Goal: Task Accomplishment & Management: Manage account settings

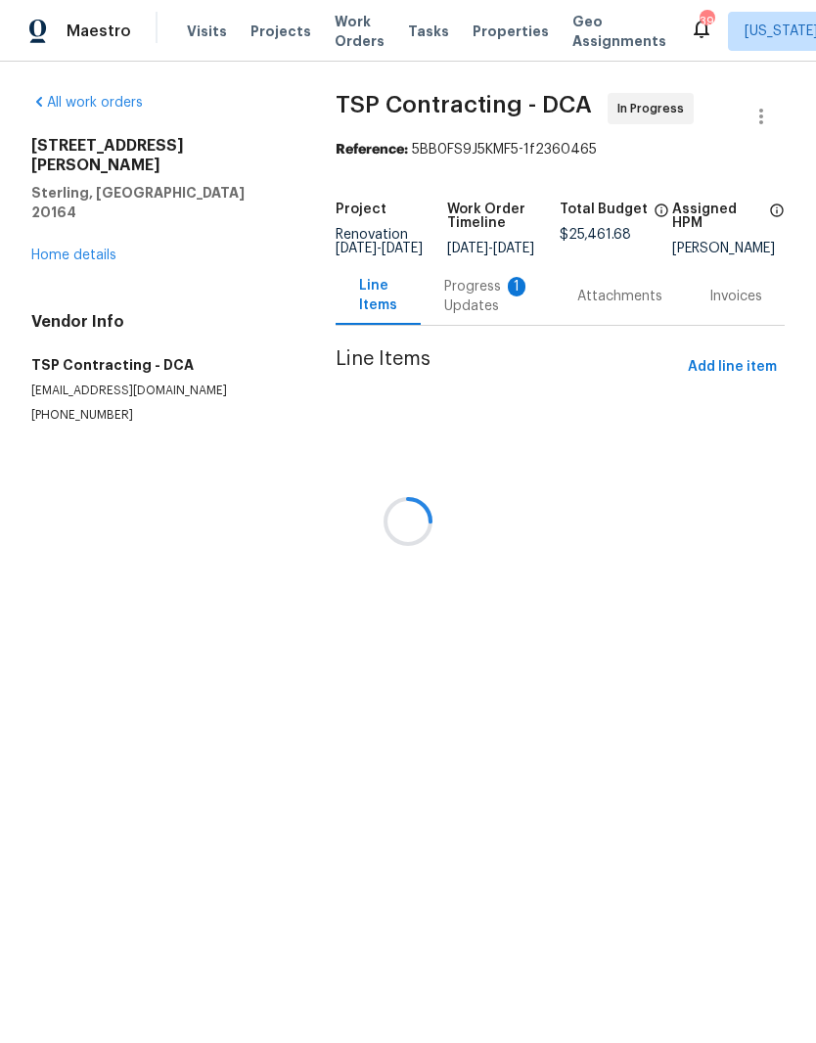
click at [116, 302] on div at bounding box center [408, 521] width 816 height 1043
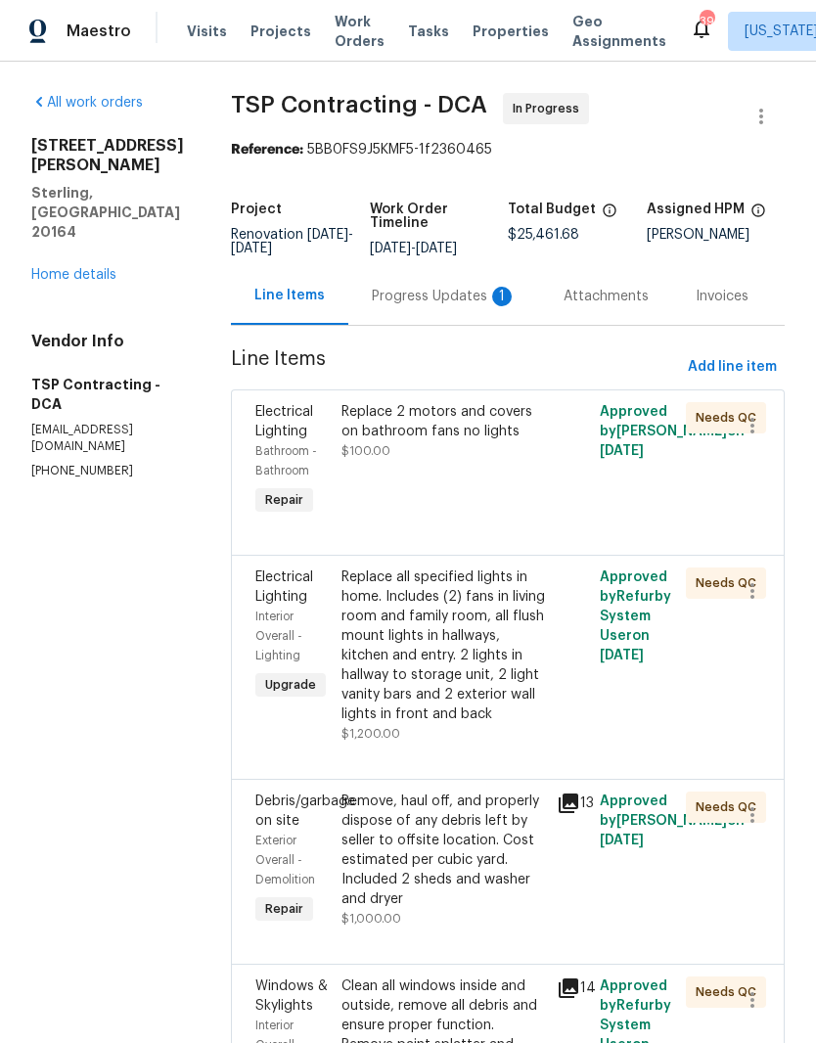
click at [110, 255] on div "All work orders 113 N Harrison Rd Sterling, VA 20164 Home details Vendor Info T…" at bounding box center [107, 286] width 153 height 386
click at [110, 268] on link "Home details" at bounding box center [73, 275] width 85 height 14
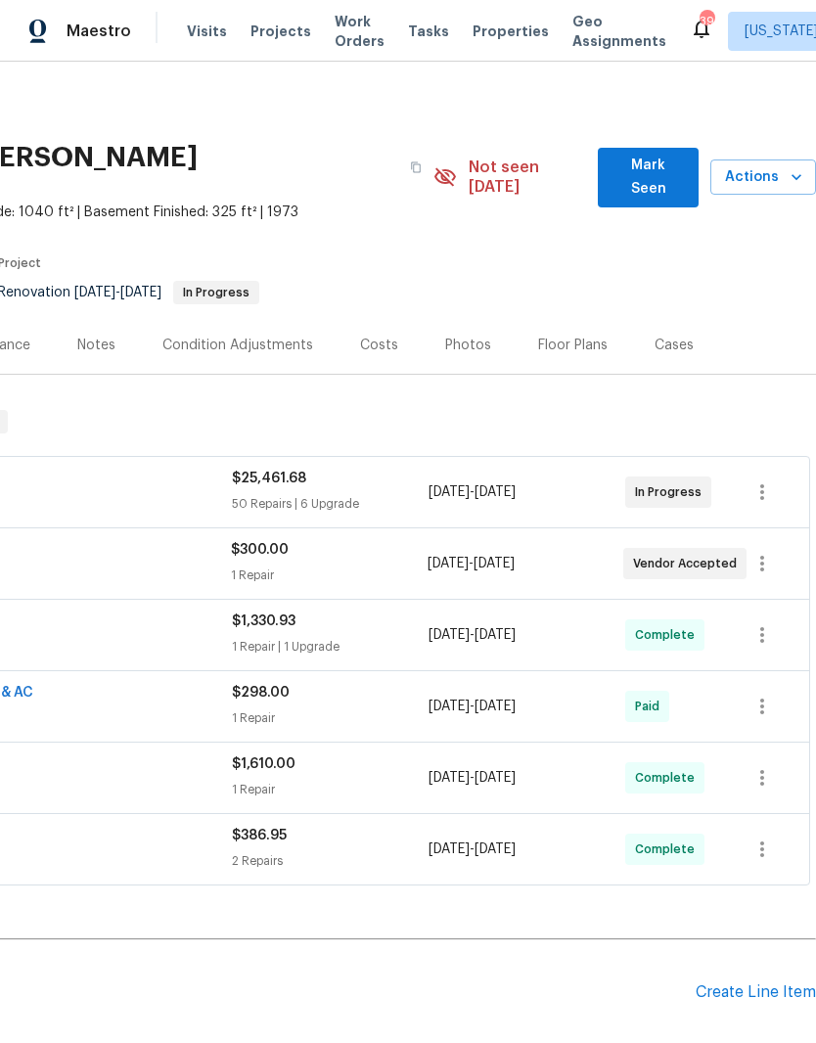
scroll to position [0, 290]
click at [763, 983] on div "Create Line Item" at bounding box center [755, 992] width 120 height 19
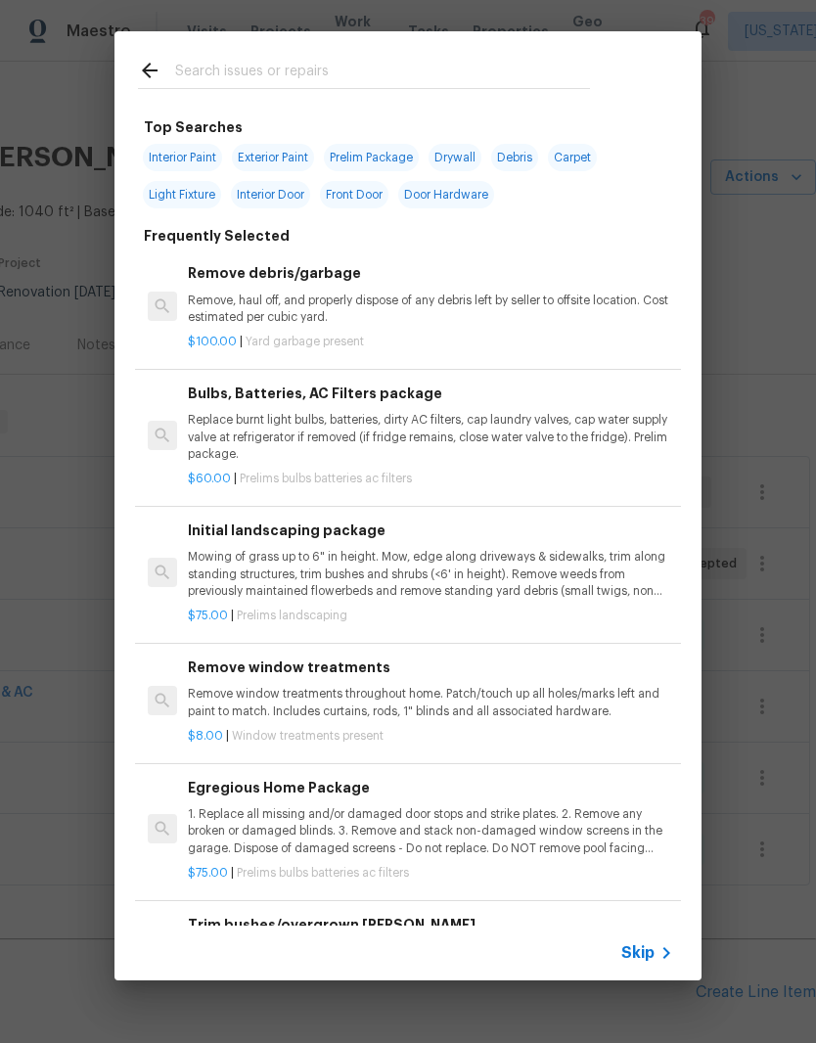
click at [351, 78] on input "text" at bounding box center [382, 73] width 415 height 29
type input "Cl"
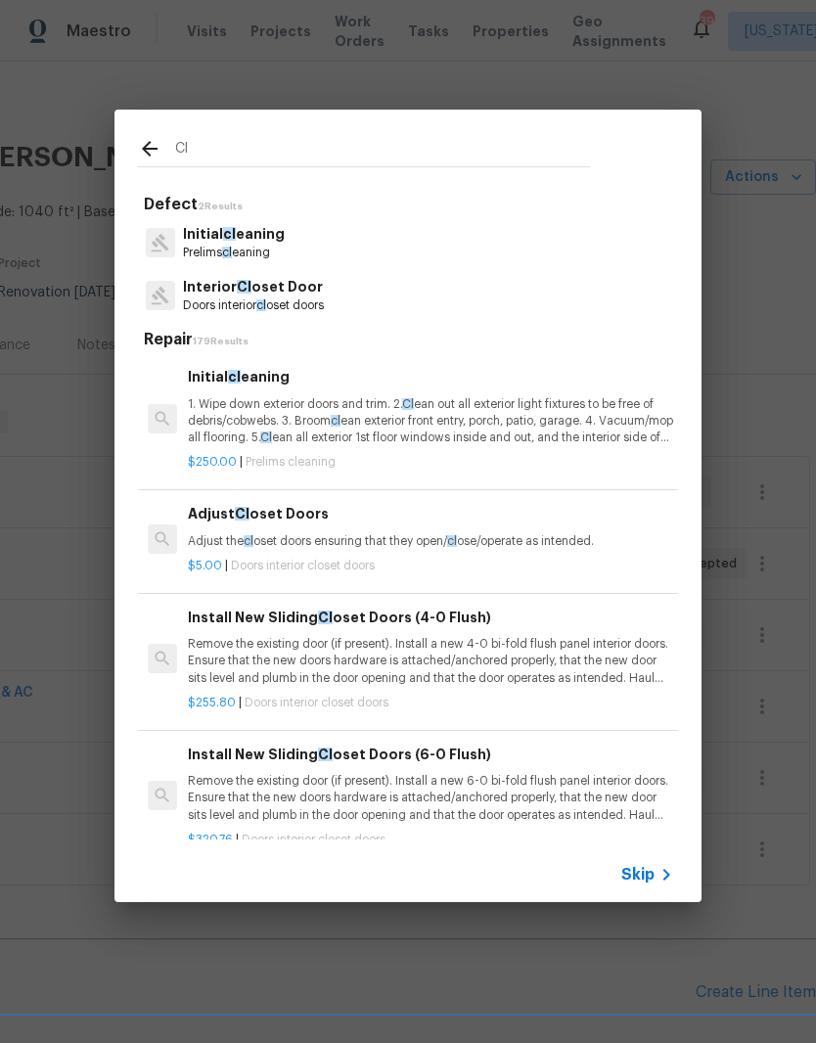
click at [333, 412] on p "1. Wipe down exterior doors and trim. 2. Cl ean out all exterior light fixtures…" at bounding box center [430, 421] width 485 height 50
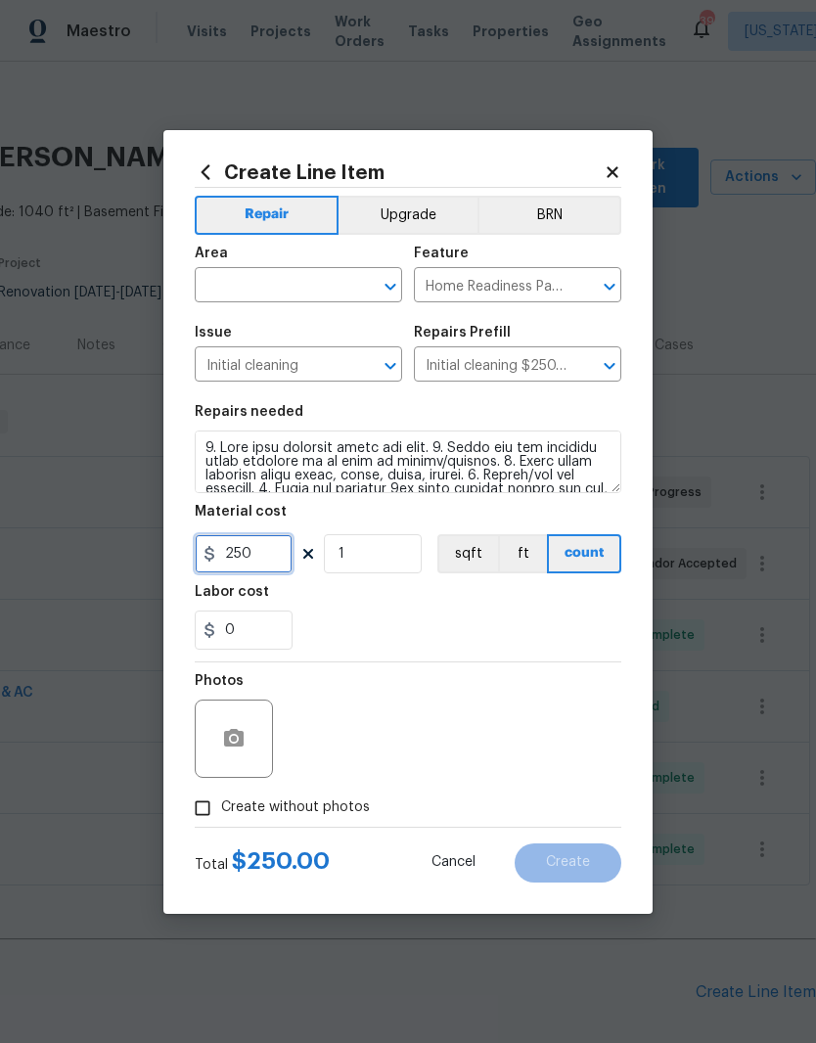
click at [274, 549] on input "250" at bounding box center [244, 553] width 98 height 39
type input "300"
click at [482, 627] on div "0" at bounding box center [408, 629] width 426 height 39
click at [289, 289] on input "text" at bounding box center [271, 287] width 153 height 30
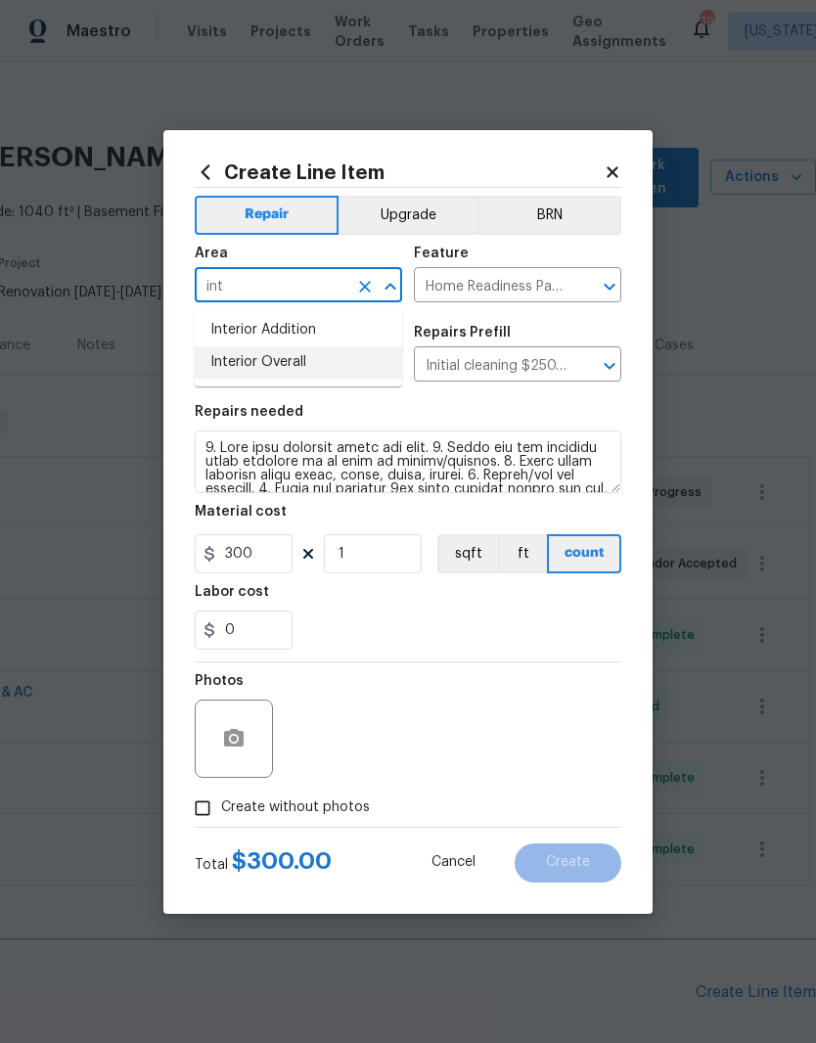
click at [313, 360] on li "Interior Overall" at bounding box center [298, 362] width 207 height 32
type input "Interior Overall"
click at [463, 645] on div "0" at bounding box center [408, 629] width 426 height 39
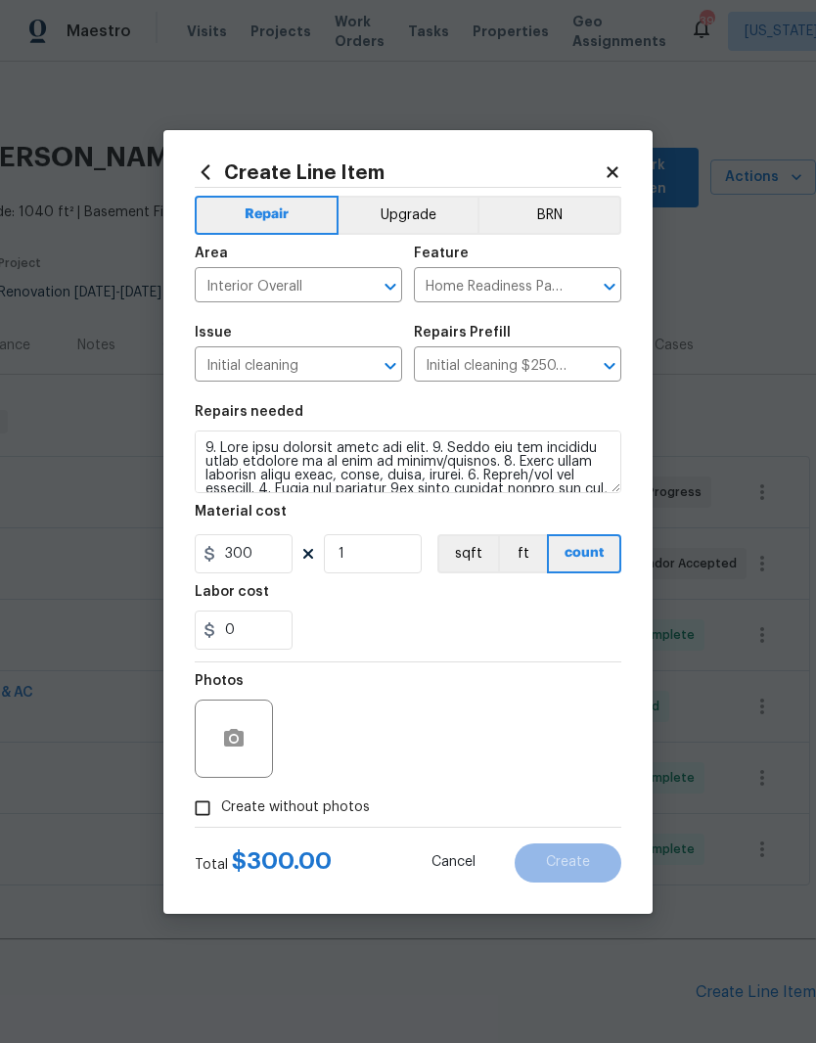
click at [207, 817] on input "Create without photos" at bounding box center [202, 807] width 37 height 37
checkbox input "true"
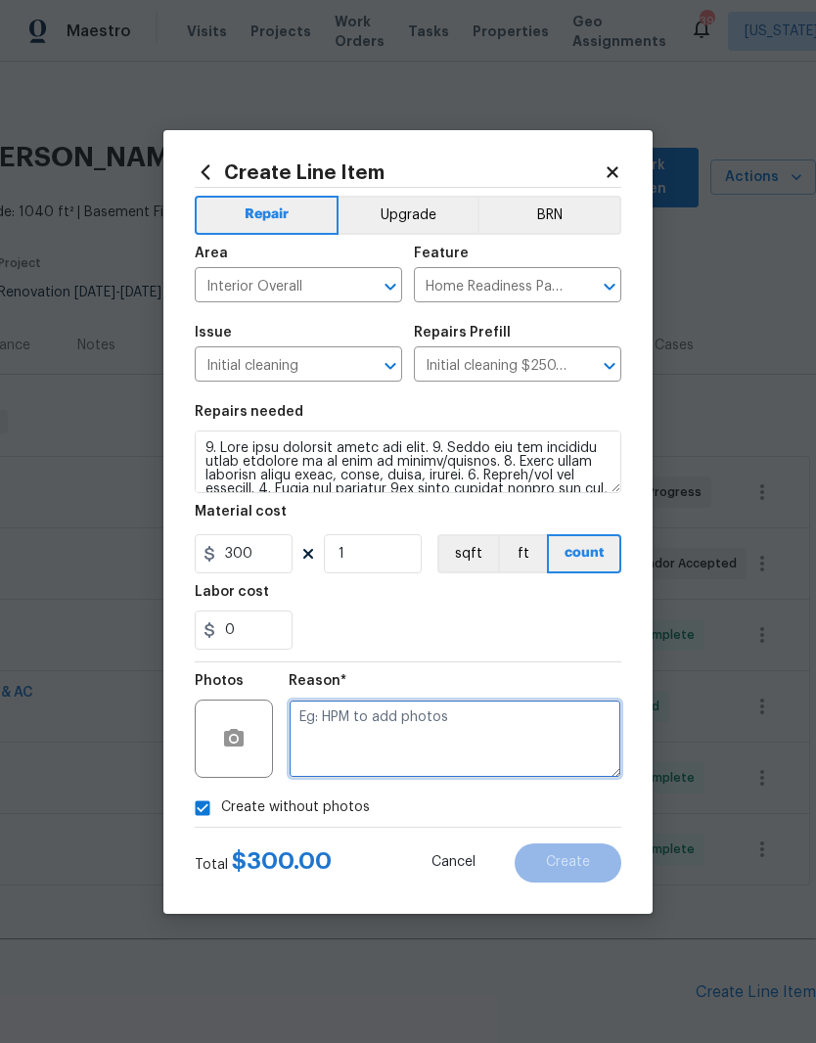
click at [506, 729] on textarea at bounding box center [455, 738] width 333 height 78
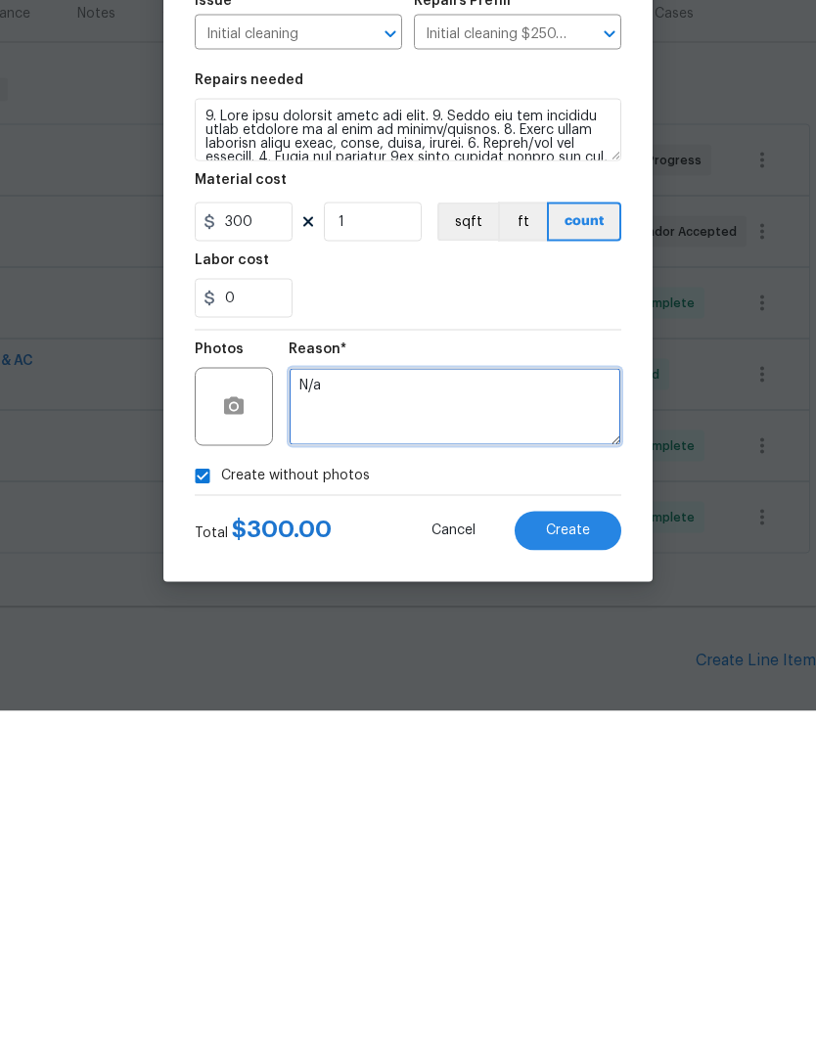
type textarea "N/a"
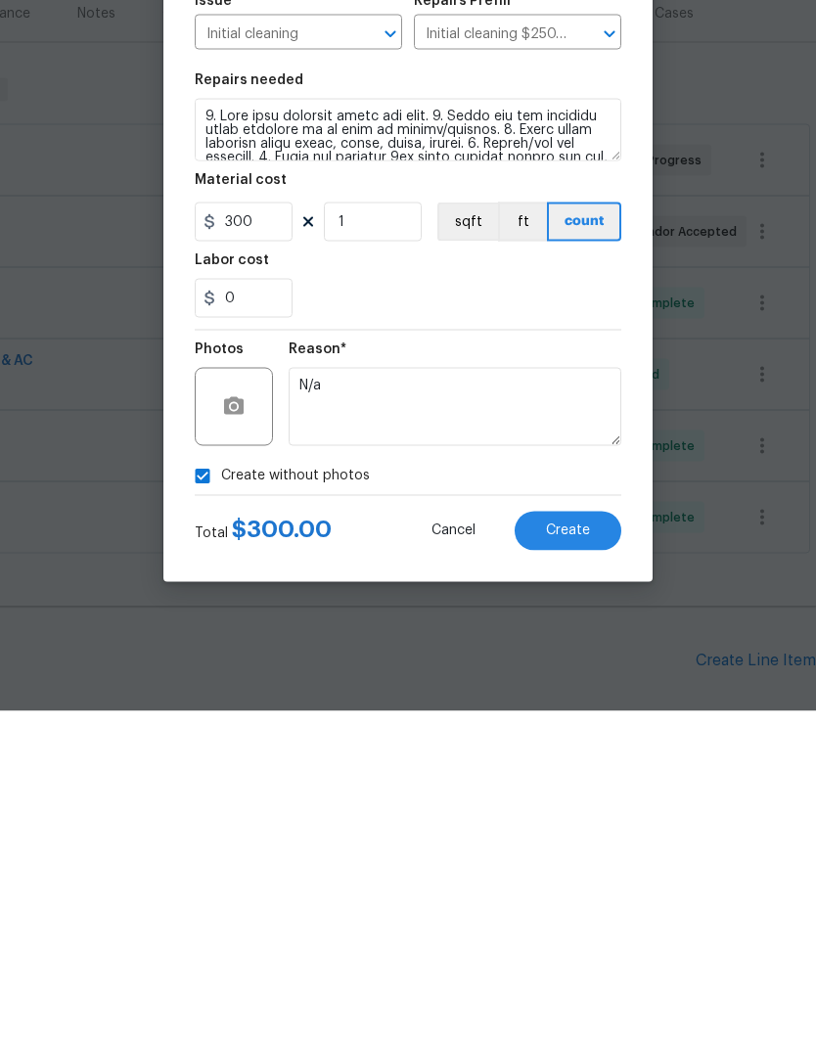
click at [606, 843] on button "Create" at bounding box center [567, 862] width 107 height 39
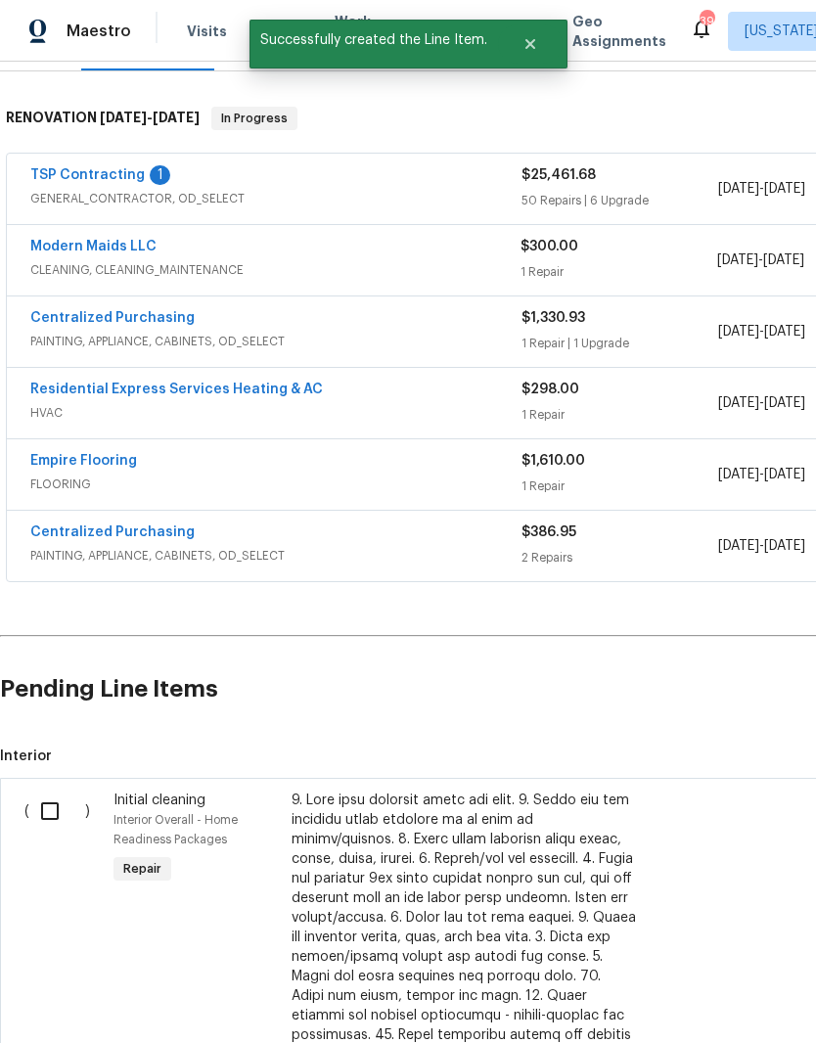
scroll to position [314, 0]
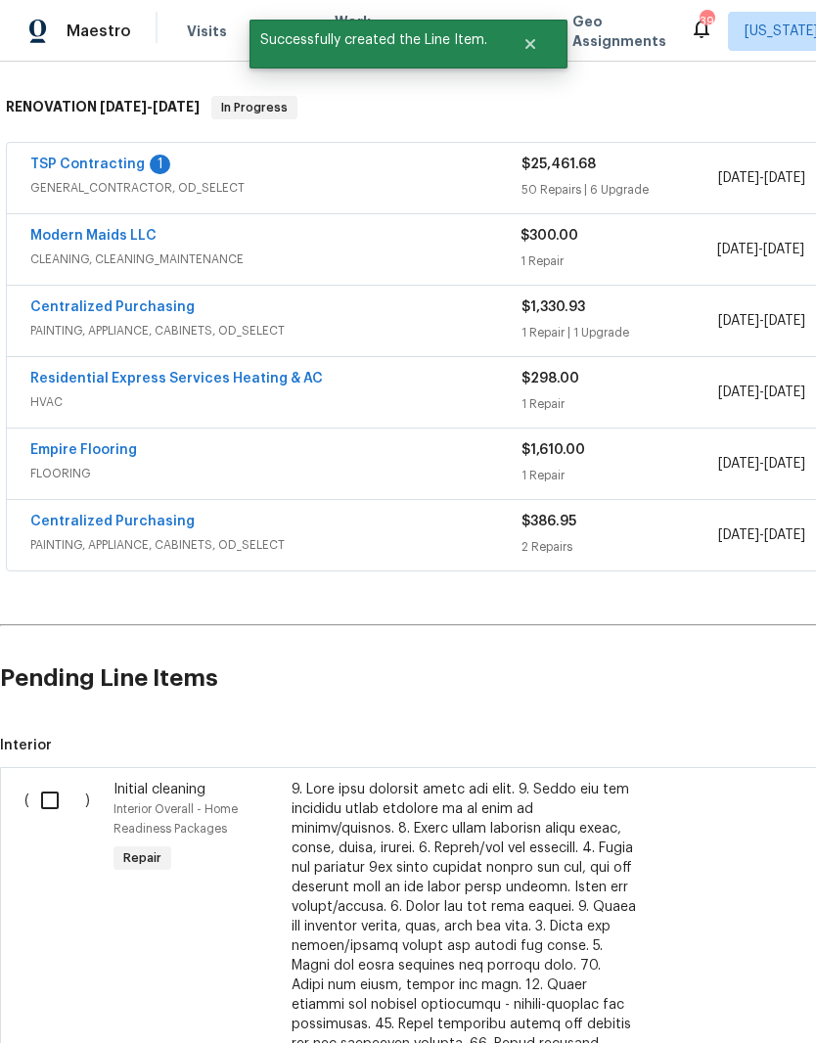
click at [57, 780] on input "checkbox" at bounding box center [57, 800] width 56 height 41
checkbox input "true"
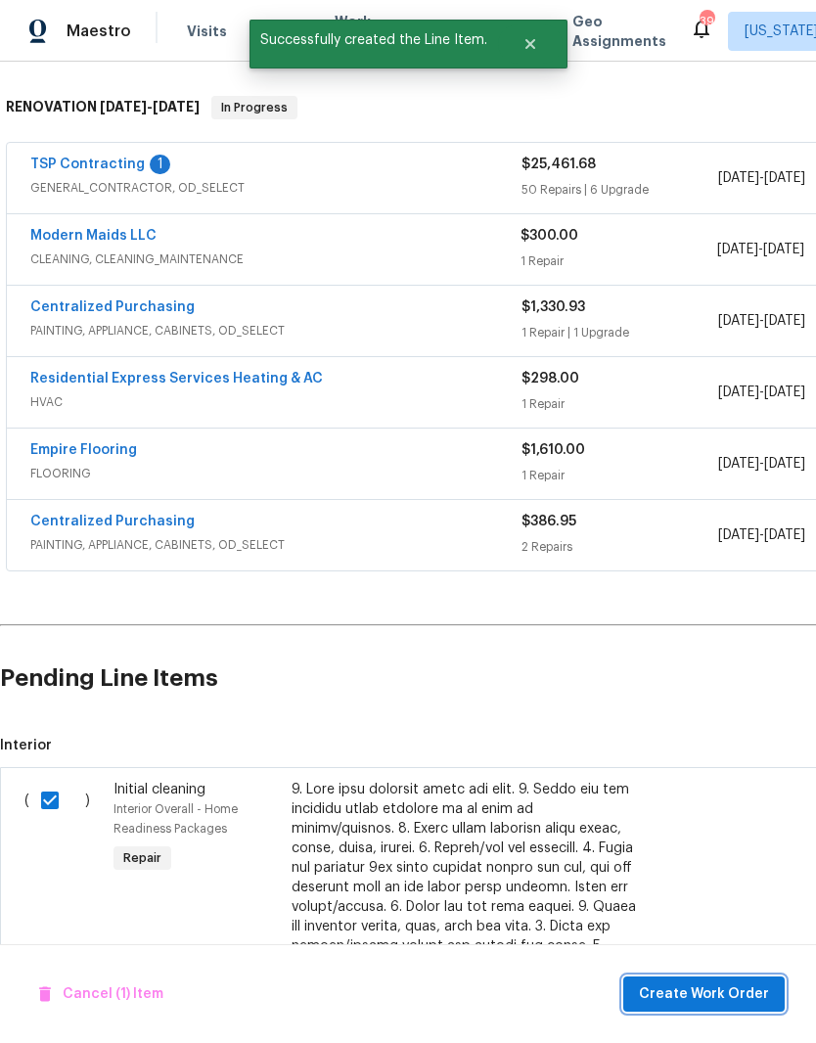
click at [720, 1007] on button "Create Work Order" at bounding box center [703, 994] width 161 height 36
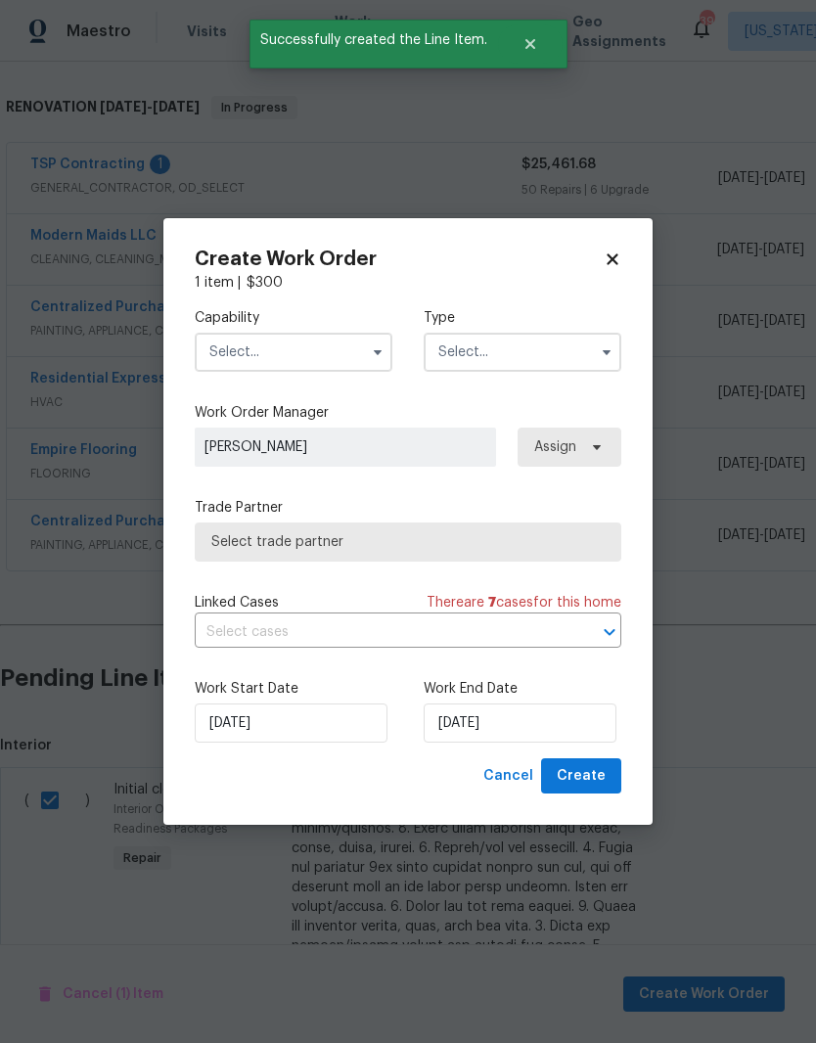
click at [338, 362] on input "text" at bounding box center [294, 352] width 198 height 39
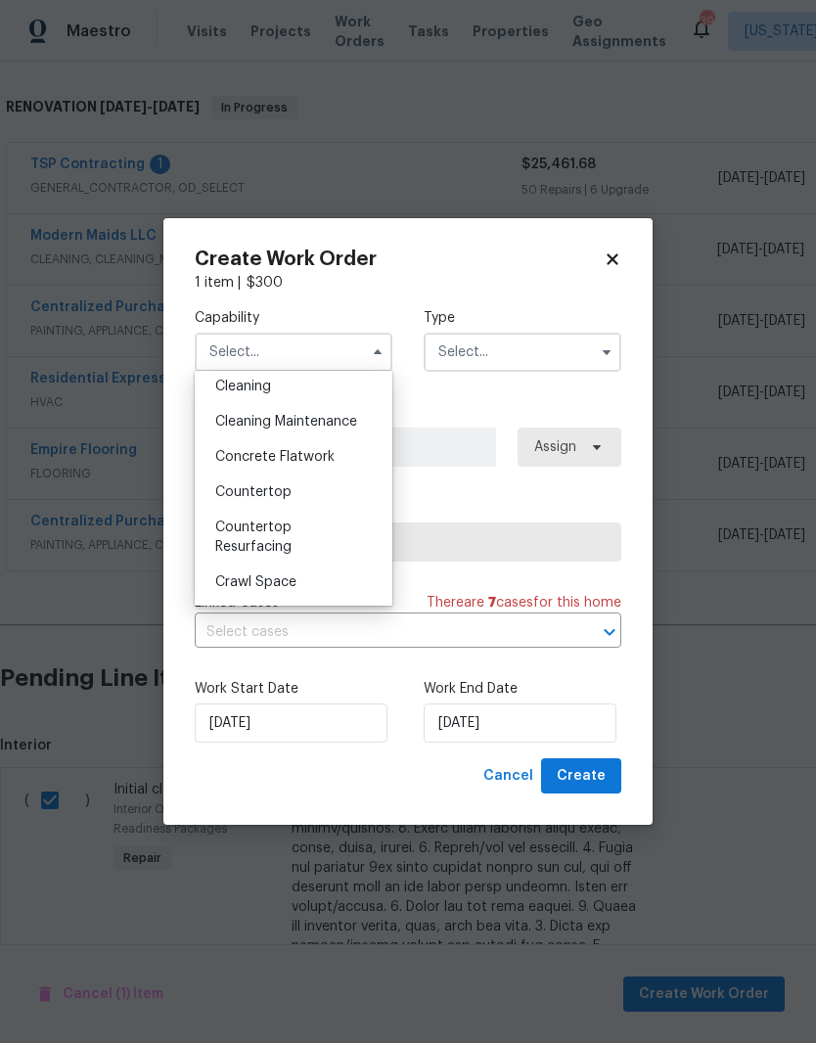
scroll to position [283, 0]
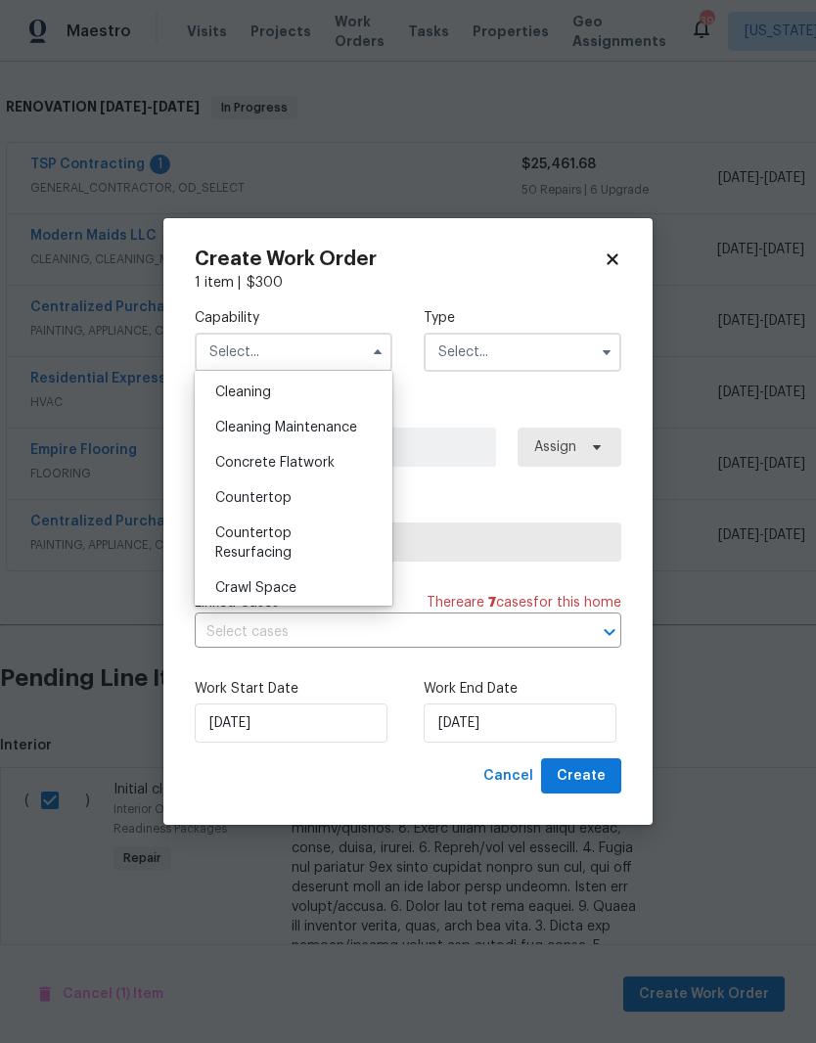
click at [328, 428] on span "Cleaning Maintenance" at bounding box center [286, 428] width 142 height 14
type input "Cleaning Maintenance"
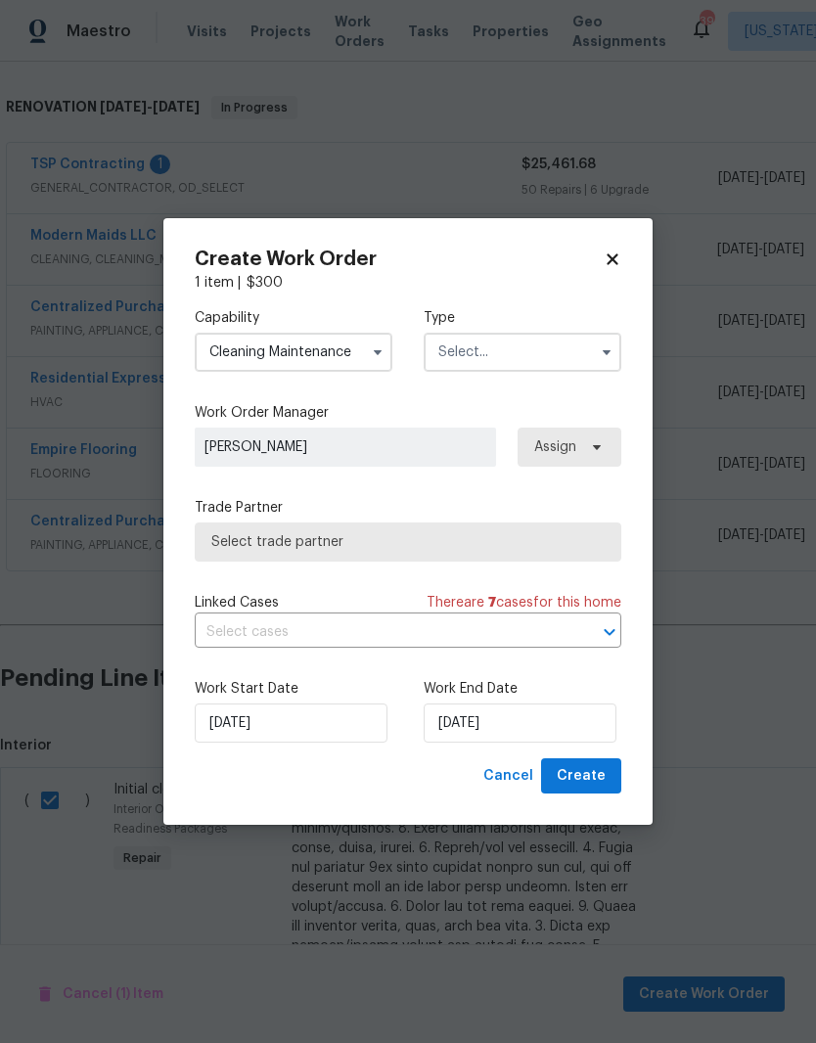
click at [545, 345] on input "text" at bounding box center [523, 352] width 198 height 39
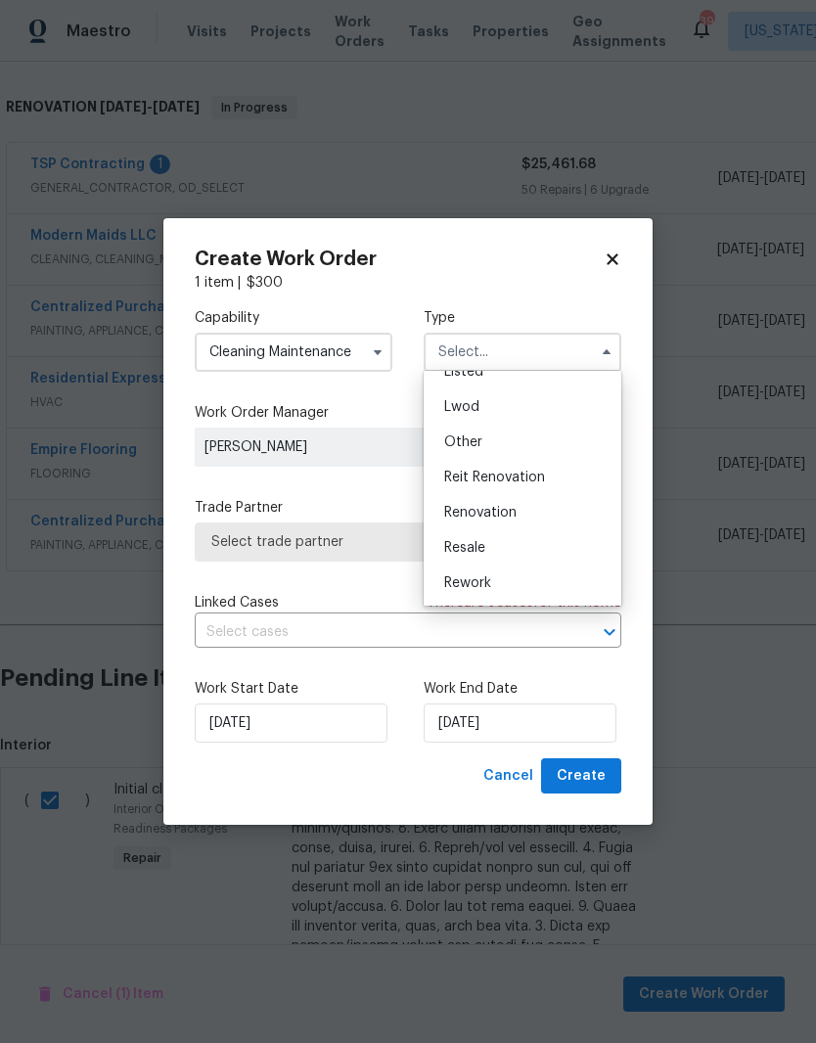
scroll to position [196, 0]
click at [536, 515] on div "Renovation" at bounding box center [522, 514] width 188 height 35
type input "Renovation"
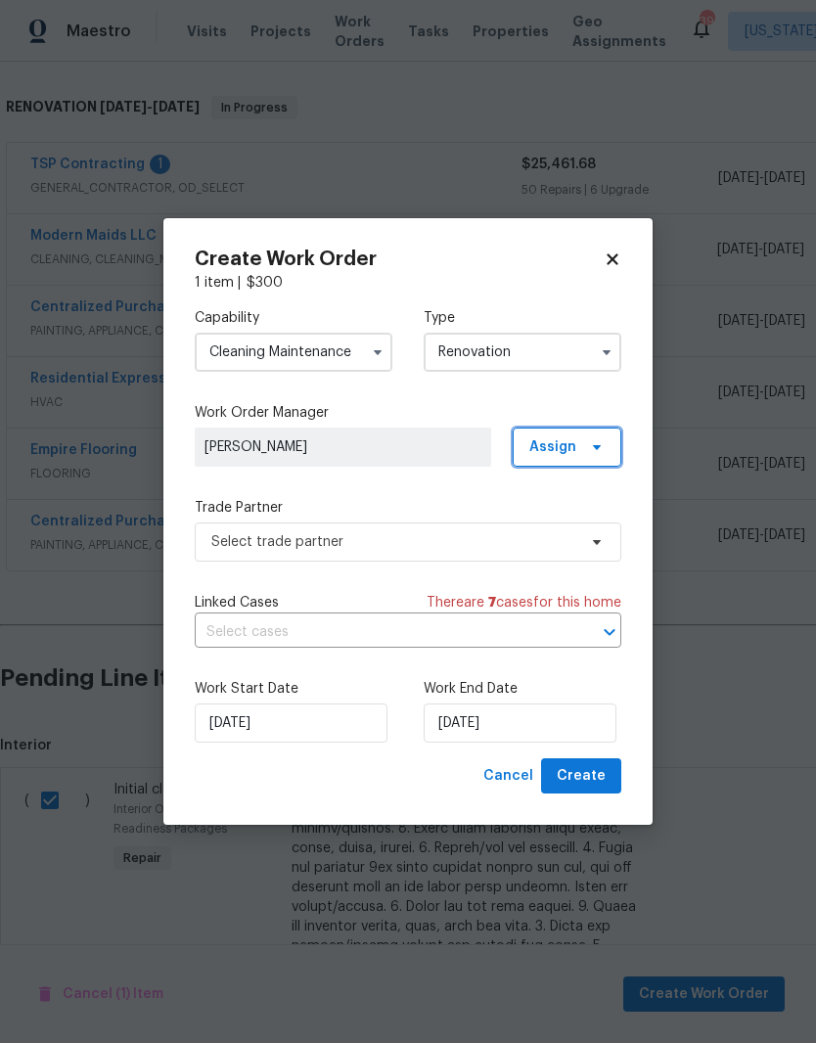
click at [600, 445] on icon at bounding box center [597, 447] width 8 height 5
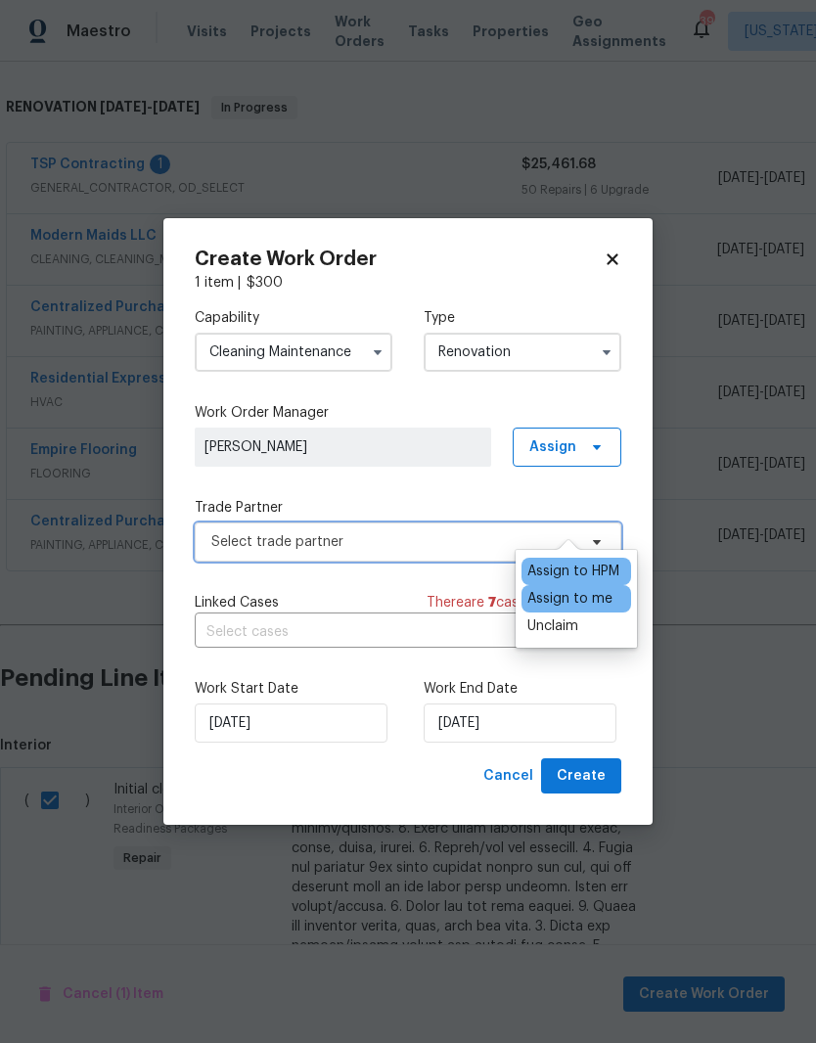
click at [386, 542] on span "Select trade partner" at bounding box center [393, 542] width 365 height 20
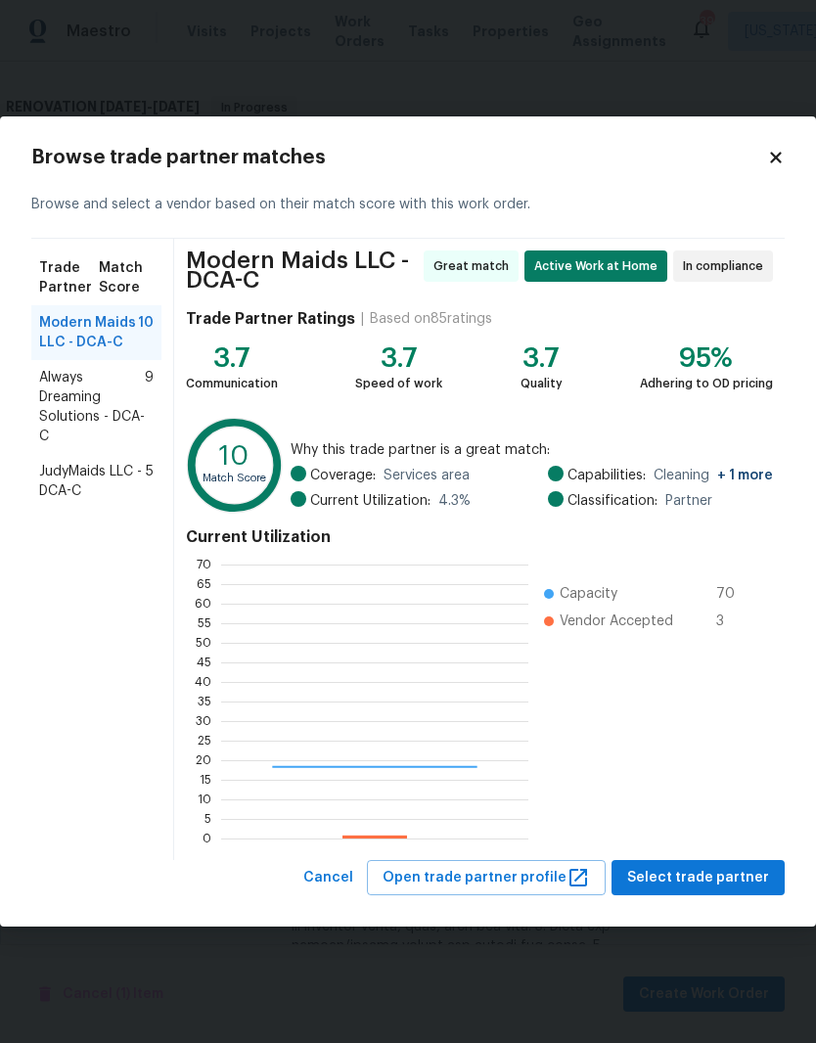
scroll to position [274, 307]
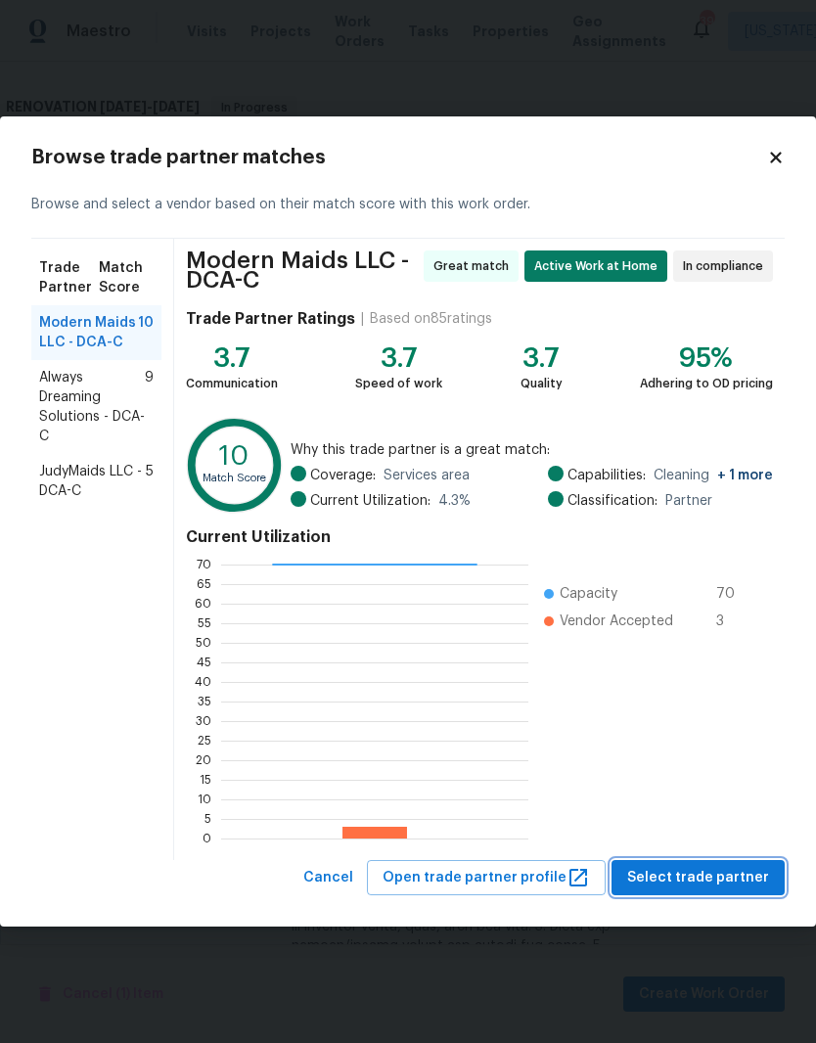
click at [710, 874] on span "Select trade partner" at bounding box center [698, 878] width 142 height 24
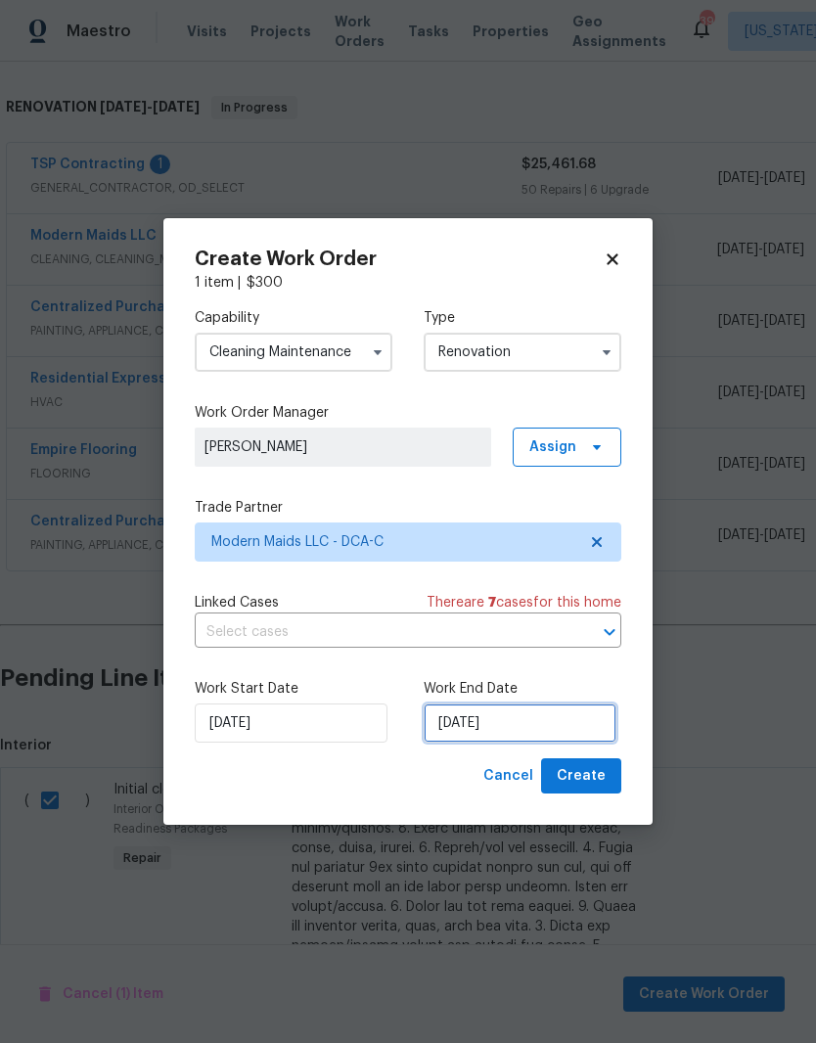
click at [531, 714] on input "10/2/2025" at bounding box center [520, 722] width 193 height 39
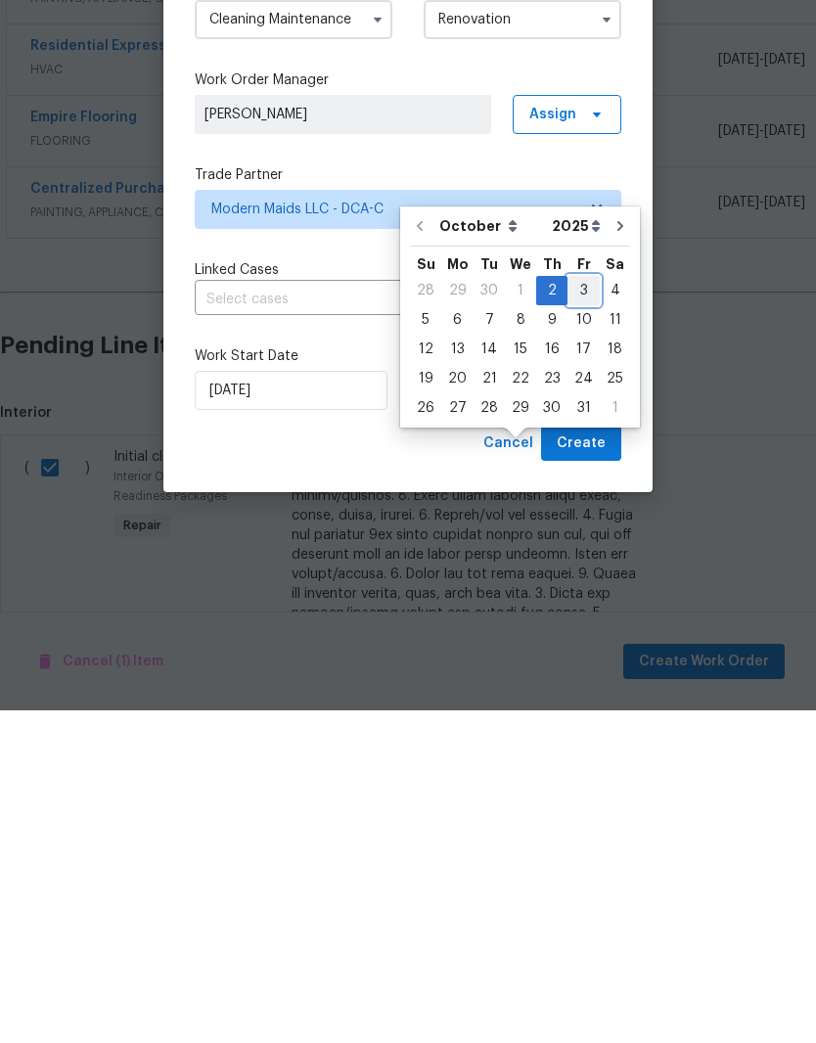
click at [579, 609] on div "3" at bounding box center [583, 622] width 32 height 27
type input "10/3/2025"
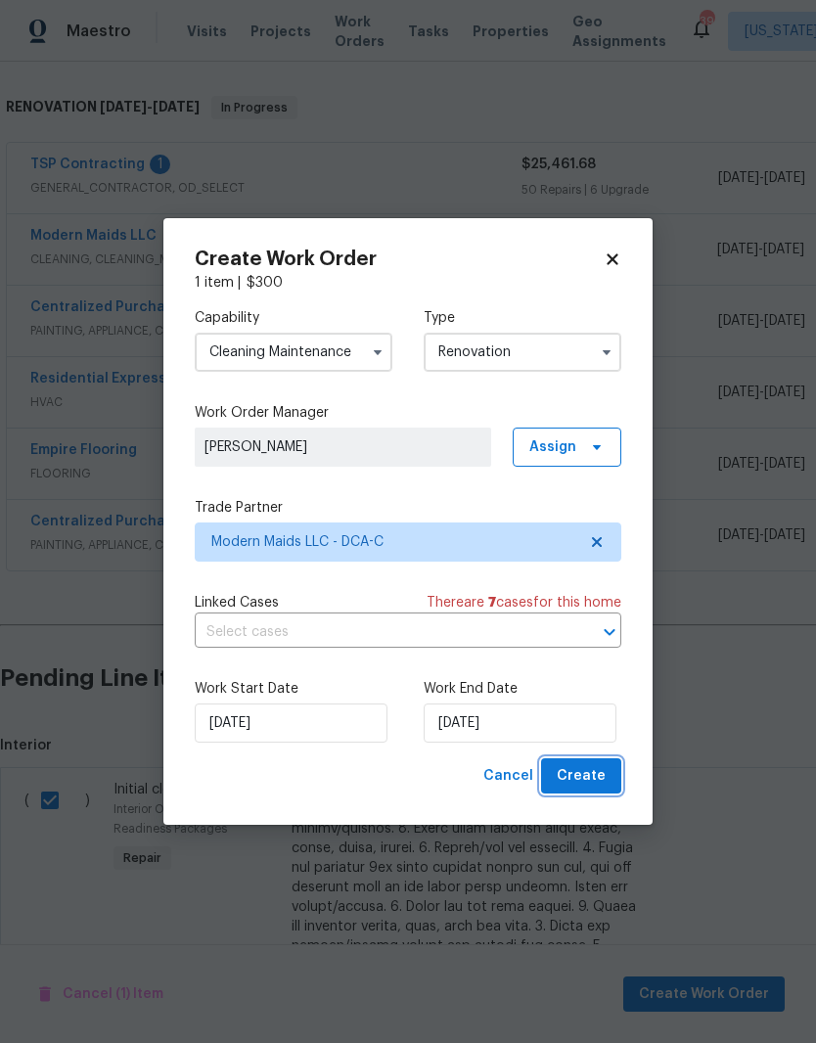
click at [582, 773] on span "Create" at bounding box center [581, 776] width 49 height 24
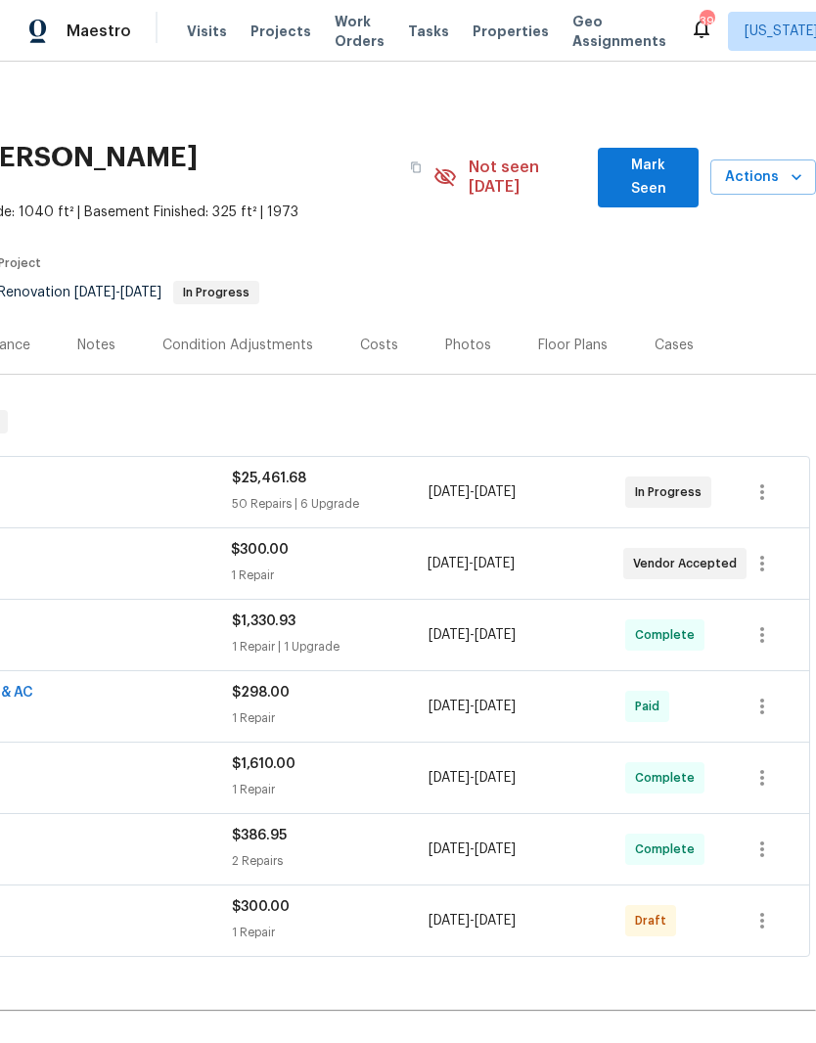
scroll to position [0, 290]
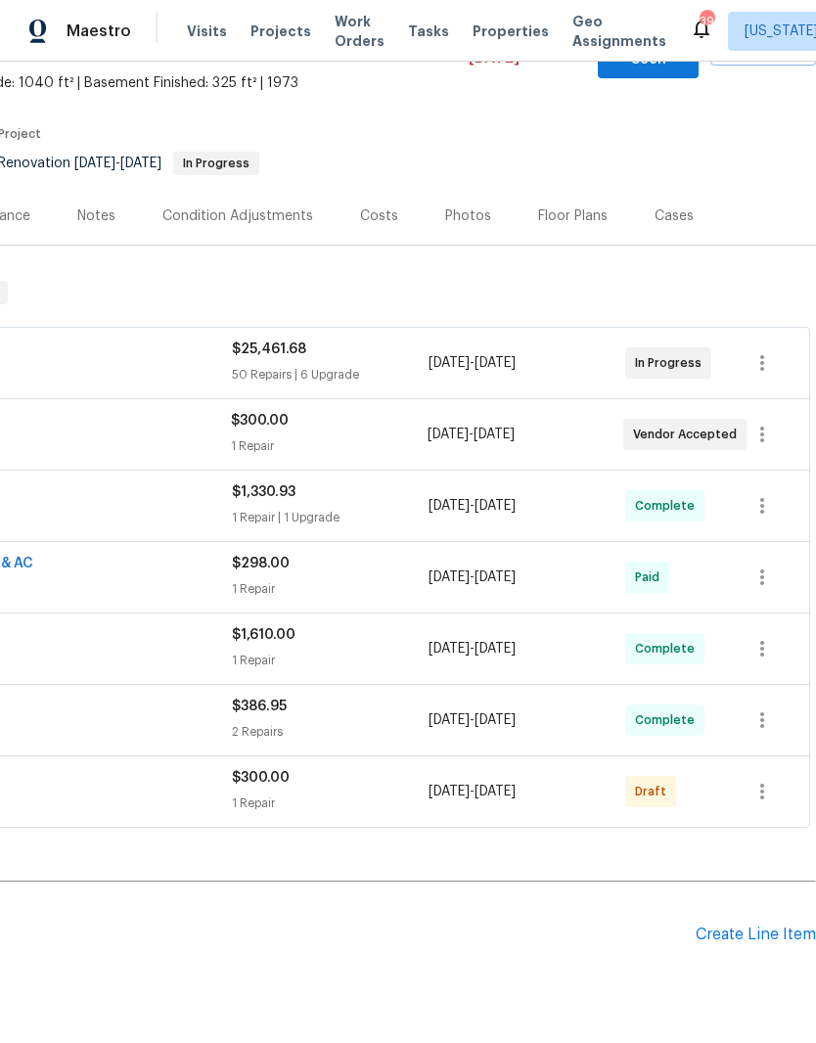
scroll to position [129, 290]
click at [767, 780] on icon "button" at bounding box center [761, 791] width 23 height 23
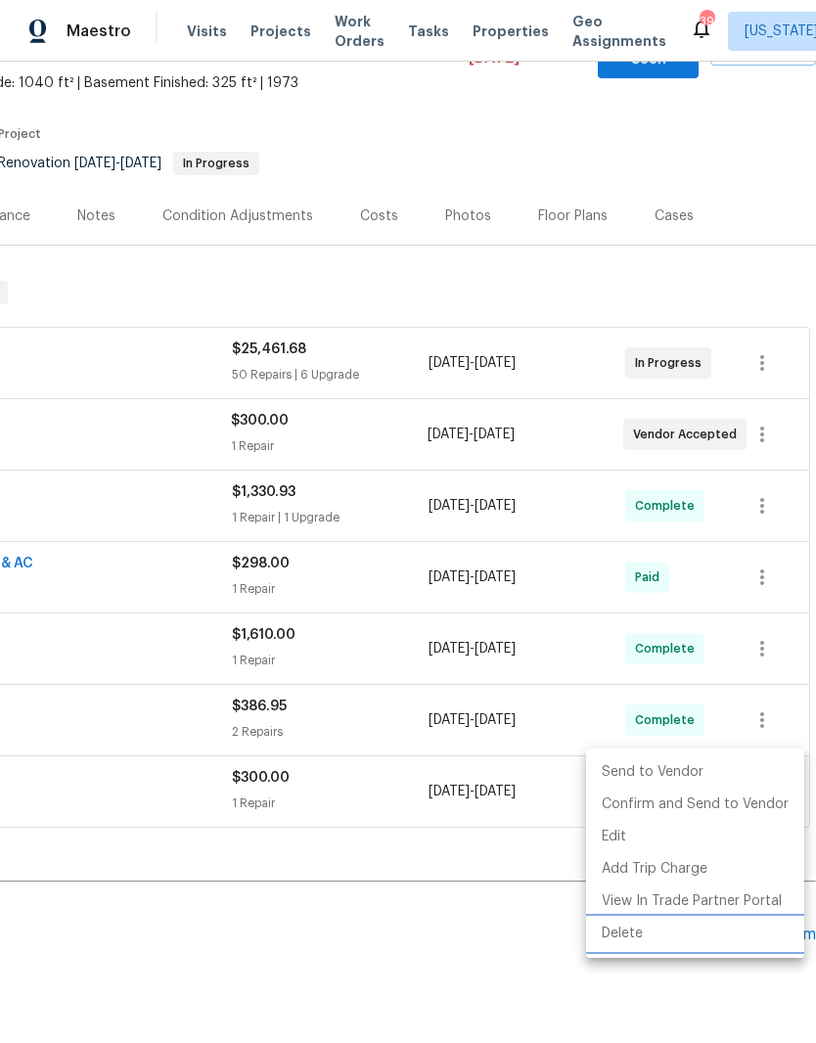
click at [654, 935] on li "Delete" at bounding box center [695, 933] width 218 height 32
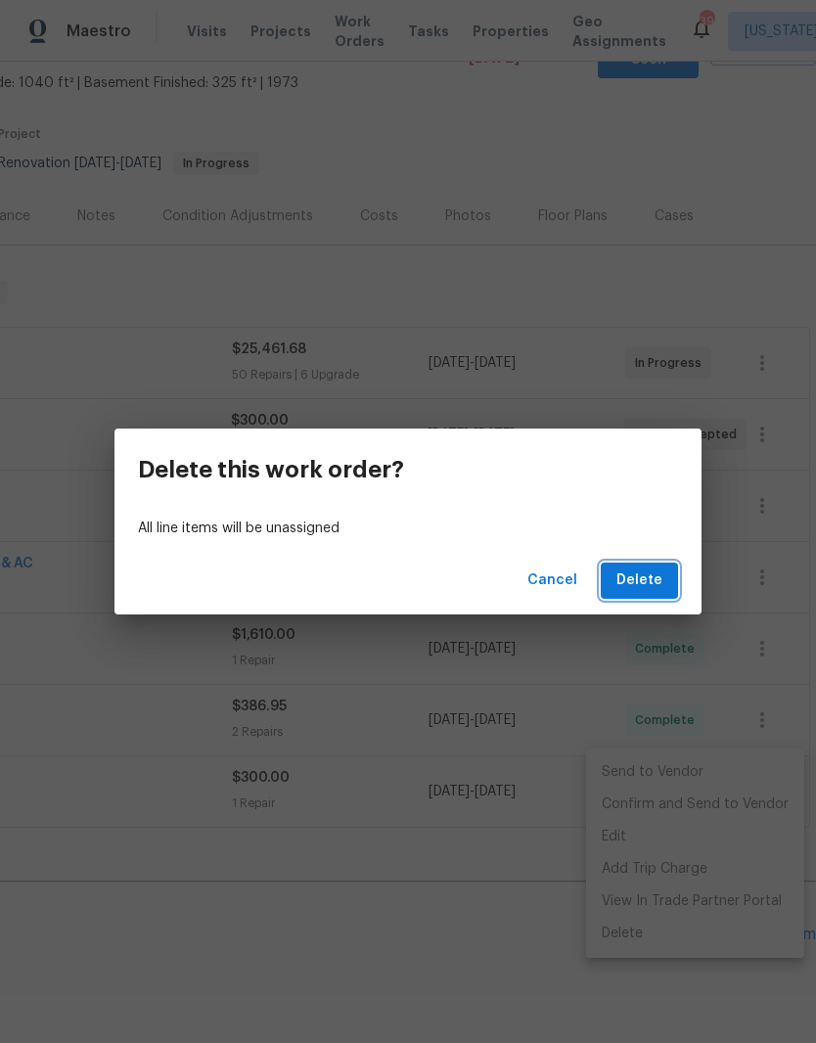
click at [641, 581] on span "Delete" at bounding box center [639, 580] width 46 height 24
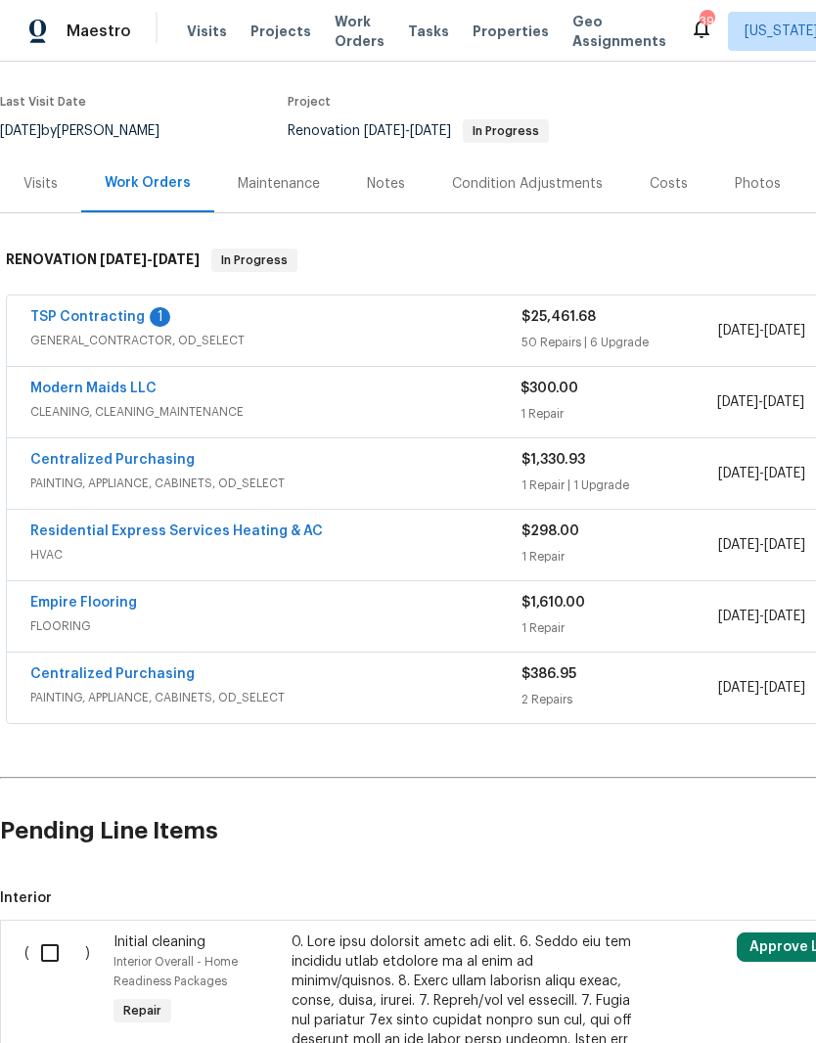
scroll to position [162, 0]
click at [119, 380] on link "Modern Maids LLC" at bounding box center [93, 387] width 126 height 14
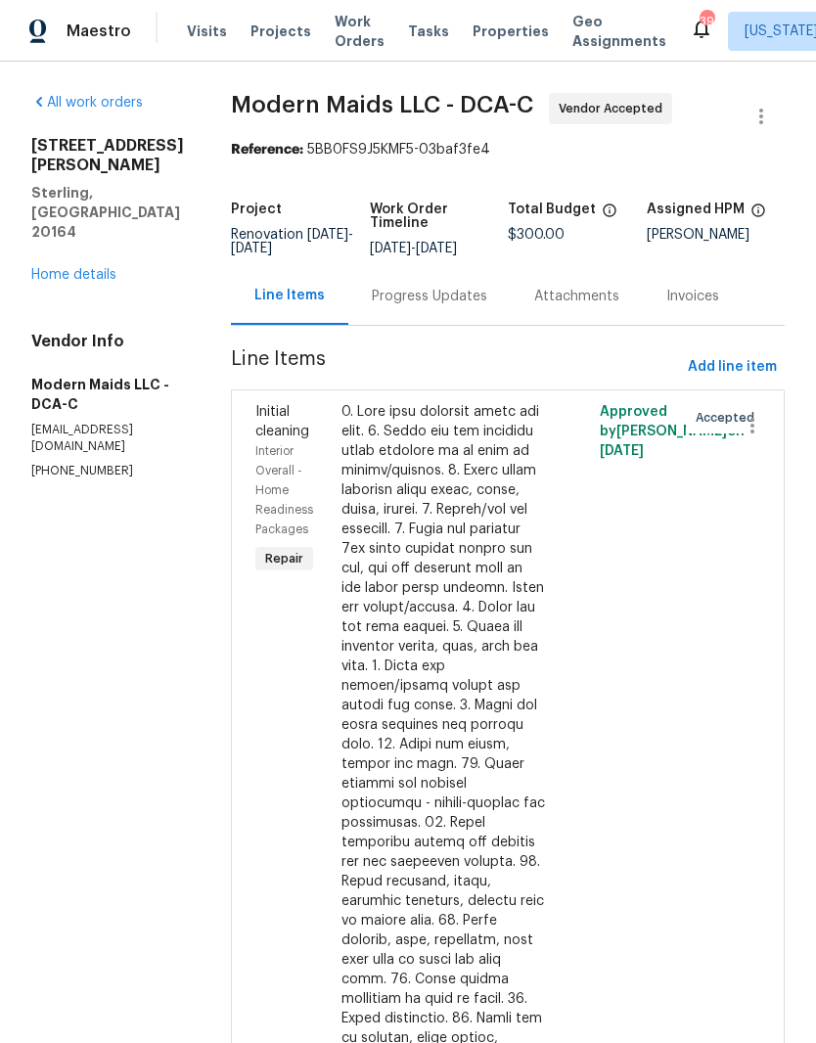
click at [459, 562] on div at bounding box center [442, 871] width 203 height 939
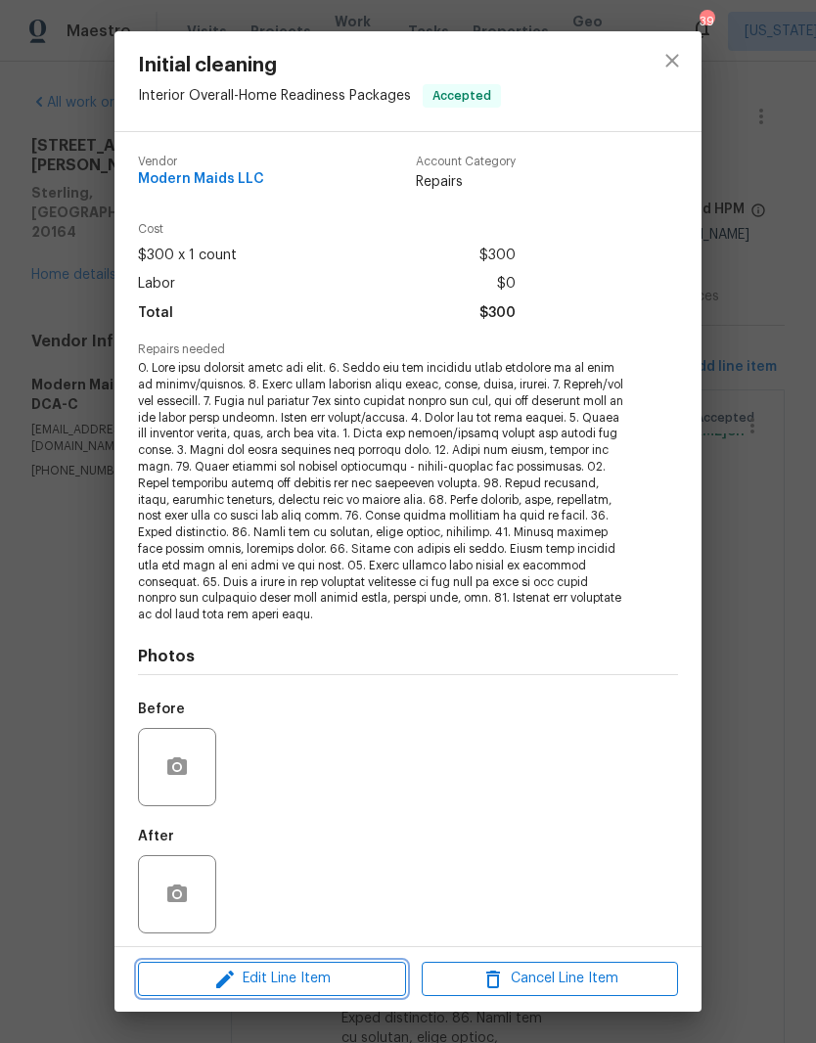
click at [327, 970] on span "Edit Line Item" at bounding box center [272, 978] width 256 height 24
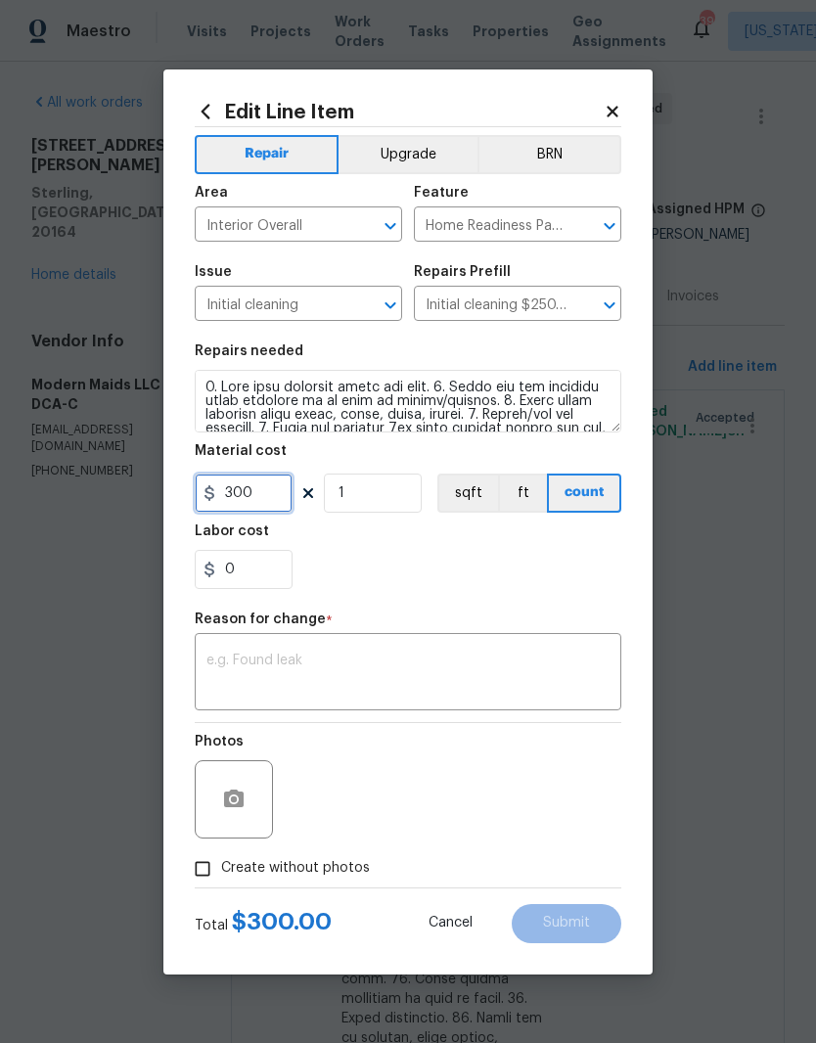
click at [265, 513] on input "300" at bounding box center [244, 492] width 98 height 39
type input "400"
click at [375, 654] on textarea at bounding box center [407, 673] width 403 height 41
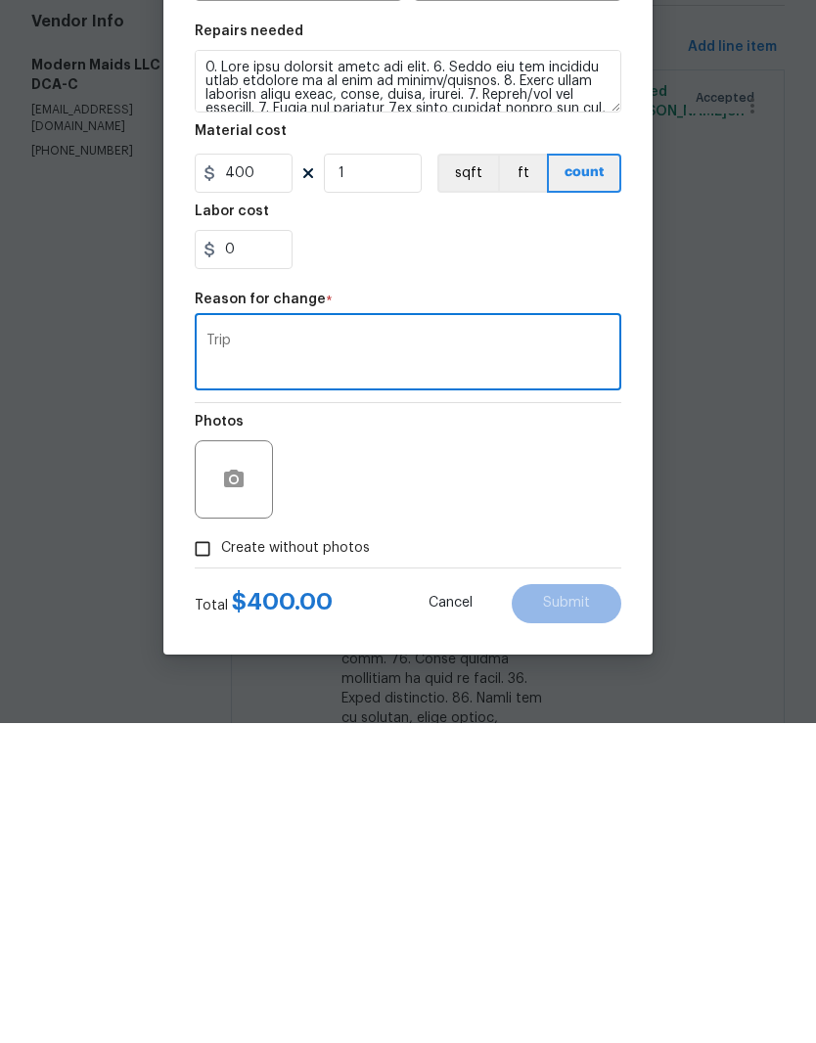
type textarea "Trip"
click at [207, 850] on input "Create without photos" at bounding box center [202, 868] width 37 height 37
checkbox input "true"
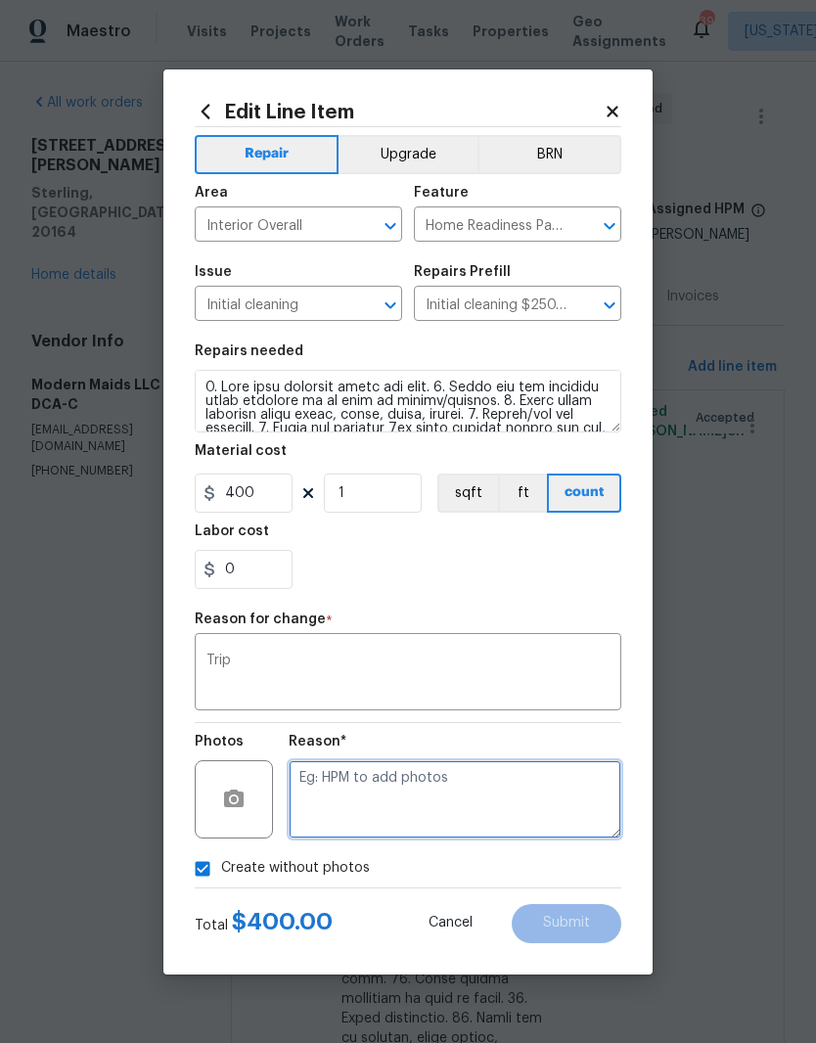
click at [443, 788] on textarea at bounding box center [455, 799] width 333 height 78
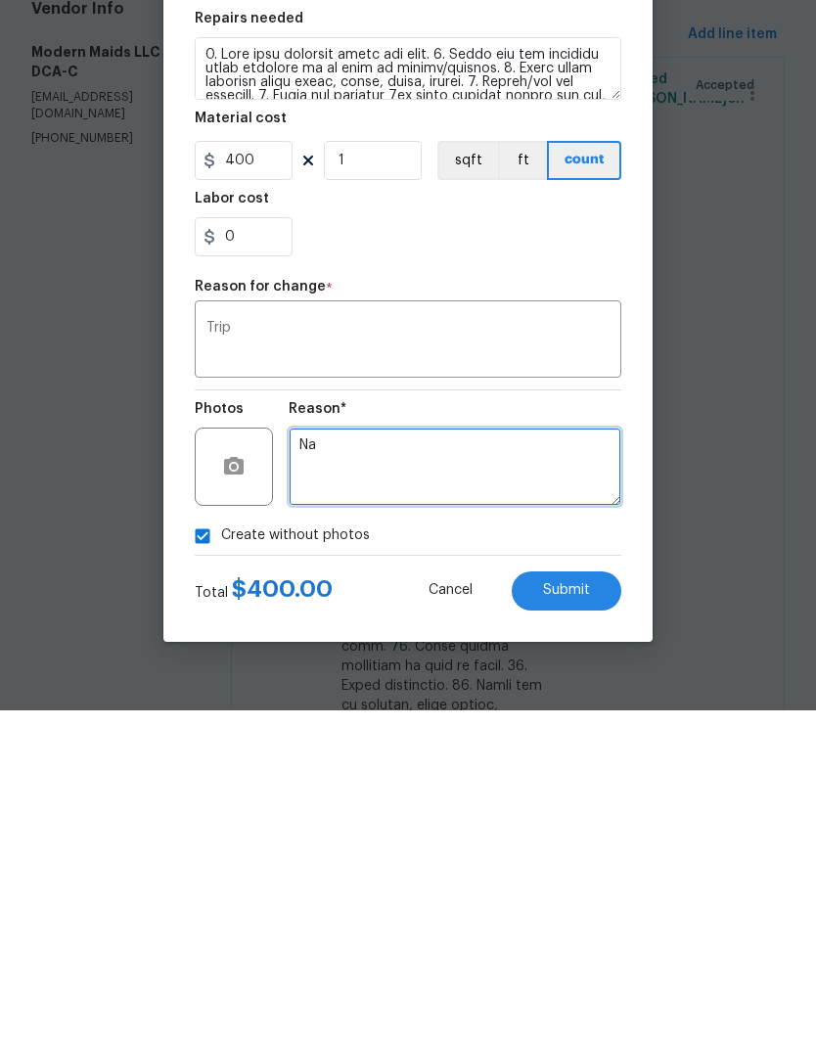
type textarea "Na"
click at [590, 904] on button "Submit" at bounding box center [567, 923] width 110 height 39
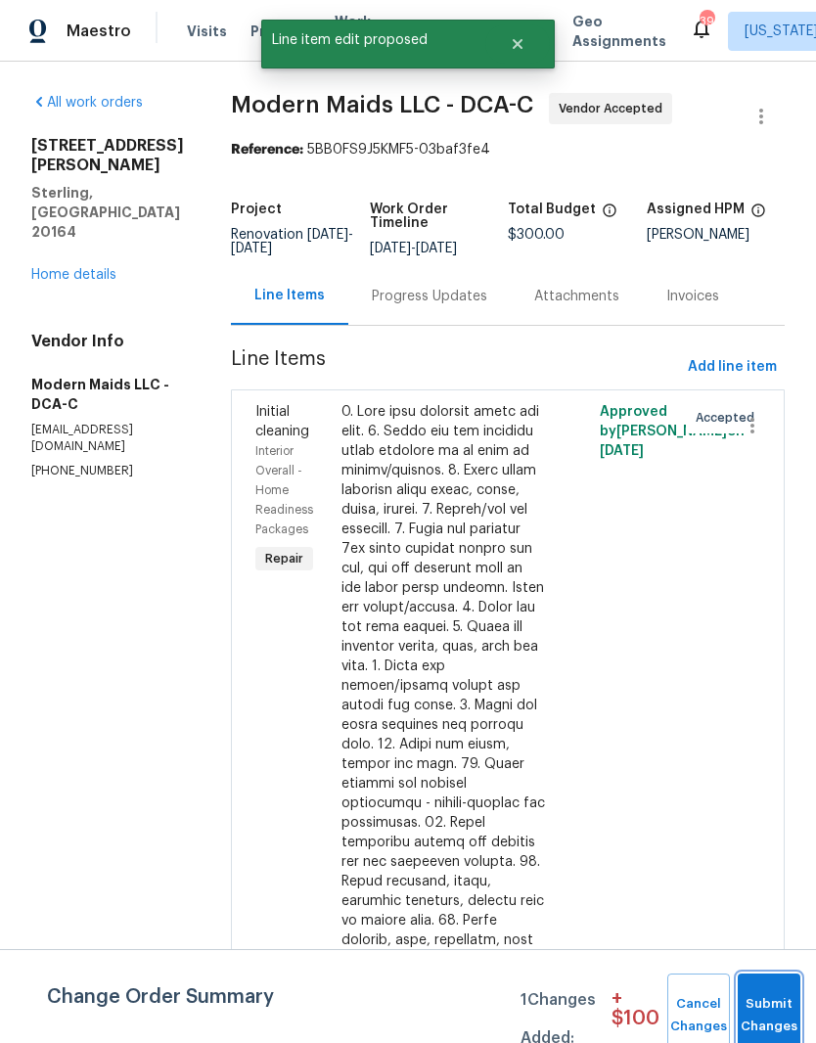
click at [781, 1006] on button "Submit Changes" at bounding box center [768, 1015] width 63 height 84
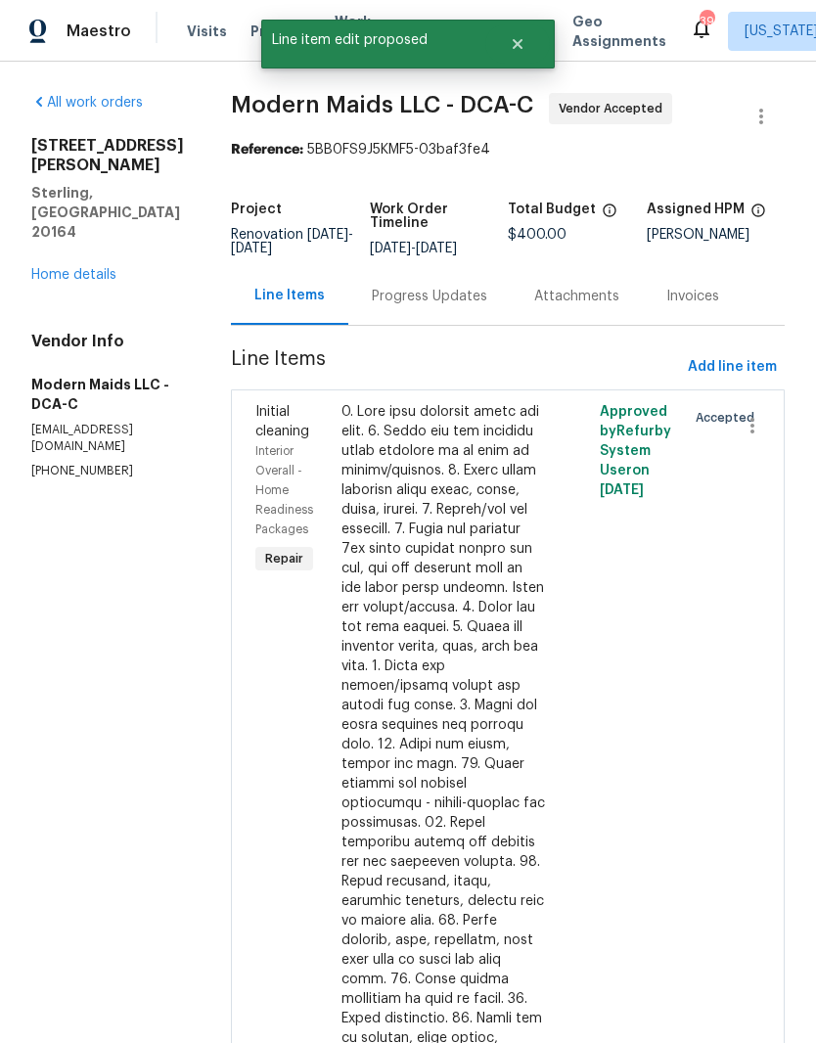
click at [90, 268] on link "Home details" at bounding box center [73, 275] width 85 height 14
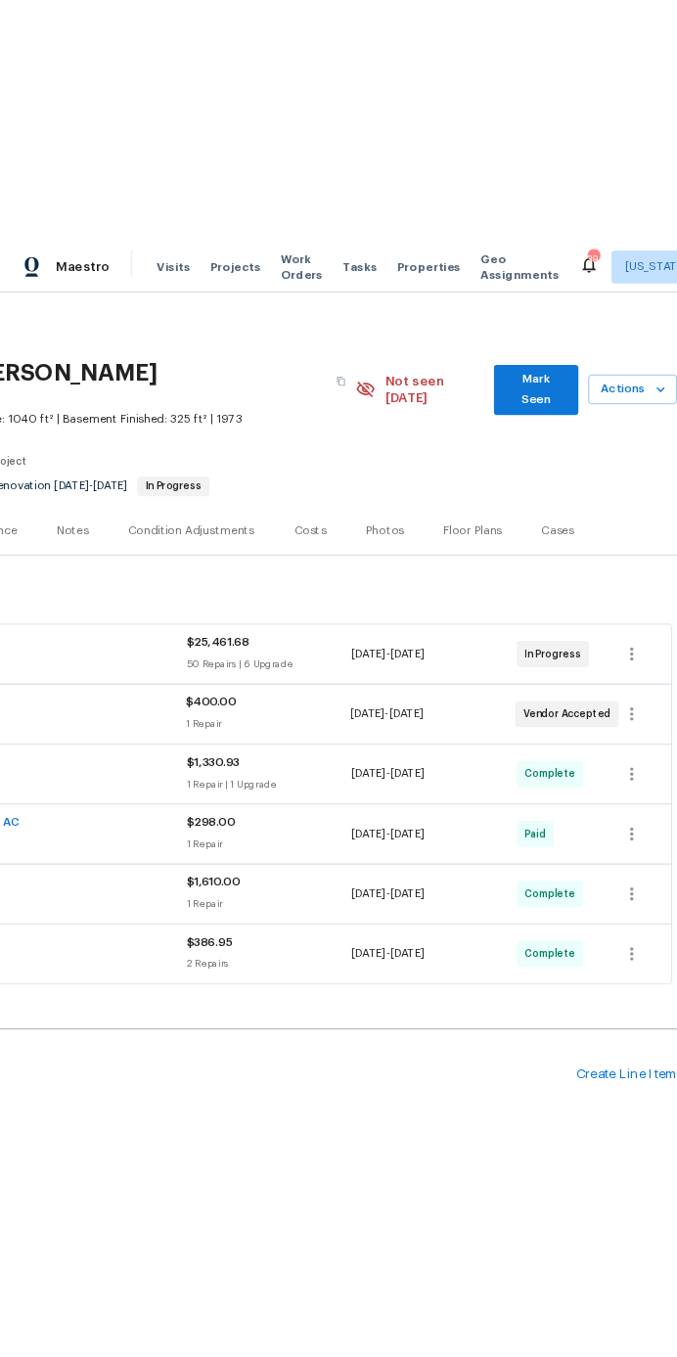
scroll to position [0, 299]
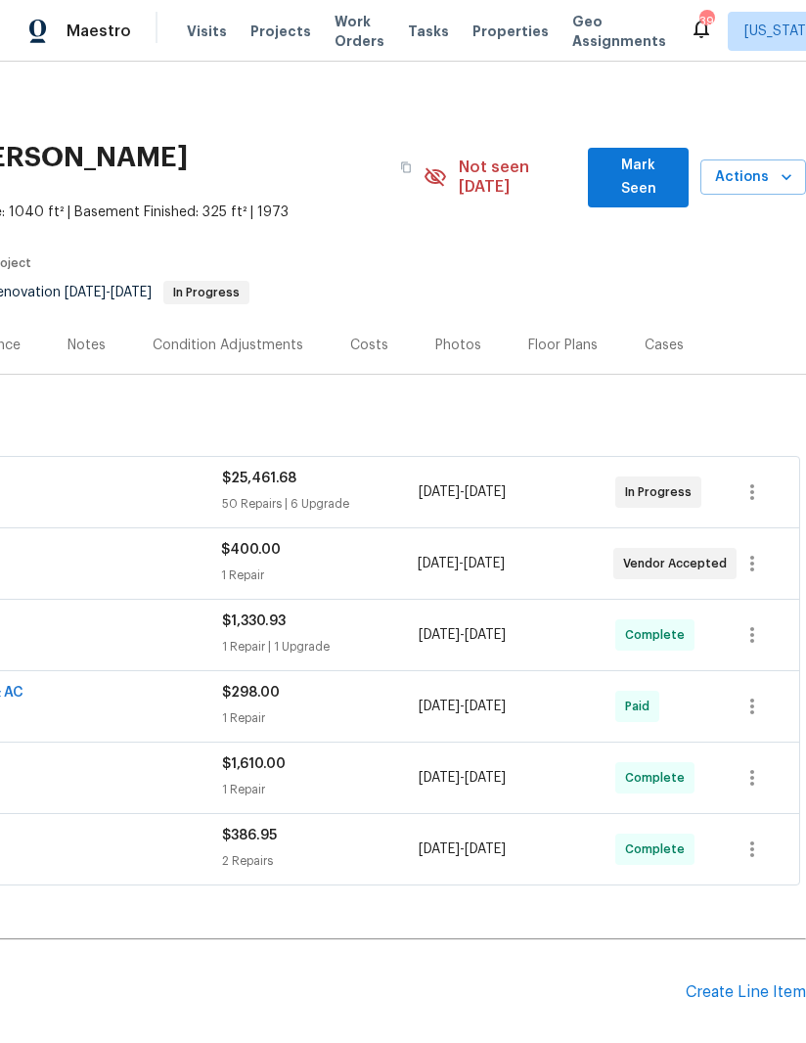
click at [749, 172] on span "Actions" at bounding box center [753, 177] width 74 height 24
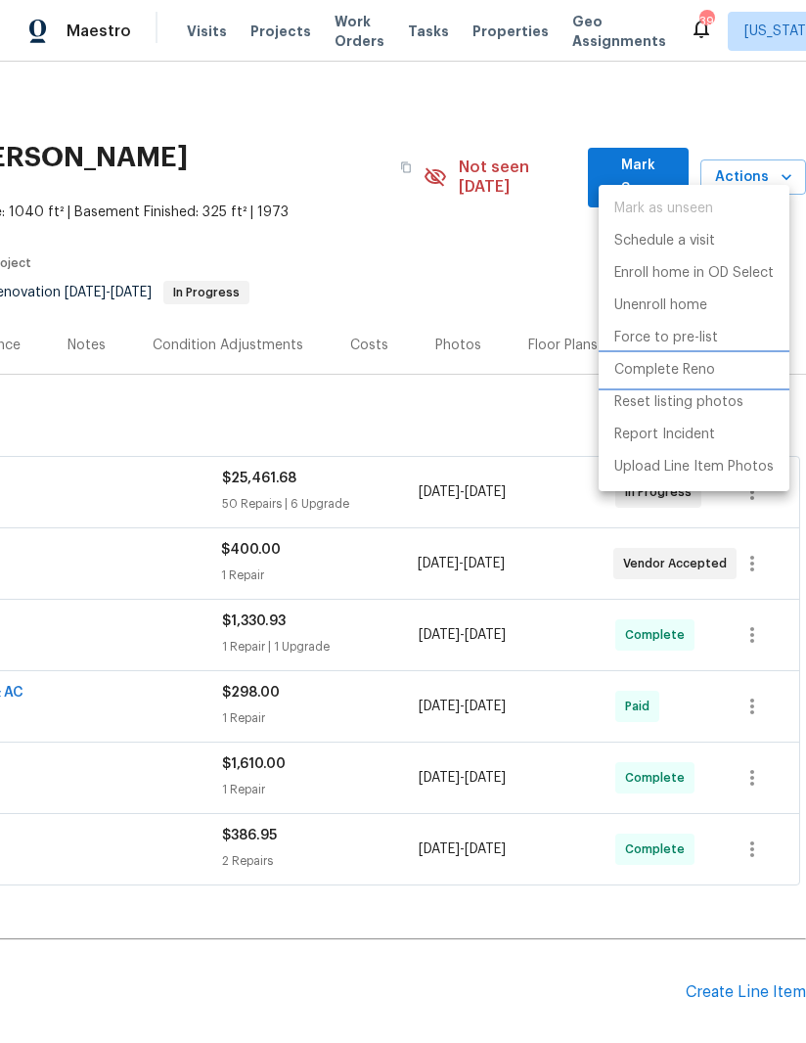
click at [684, 368] on p "Complete Reno" at bounding box center [664, 370] width 101 height 21
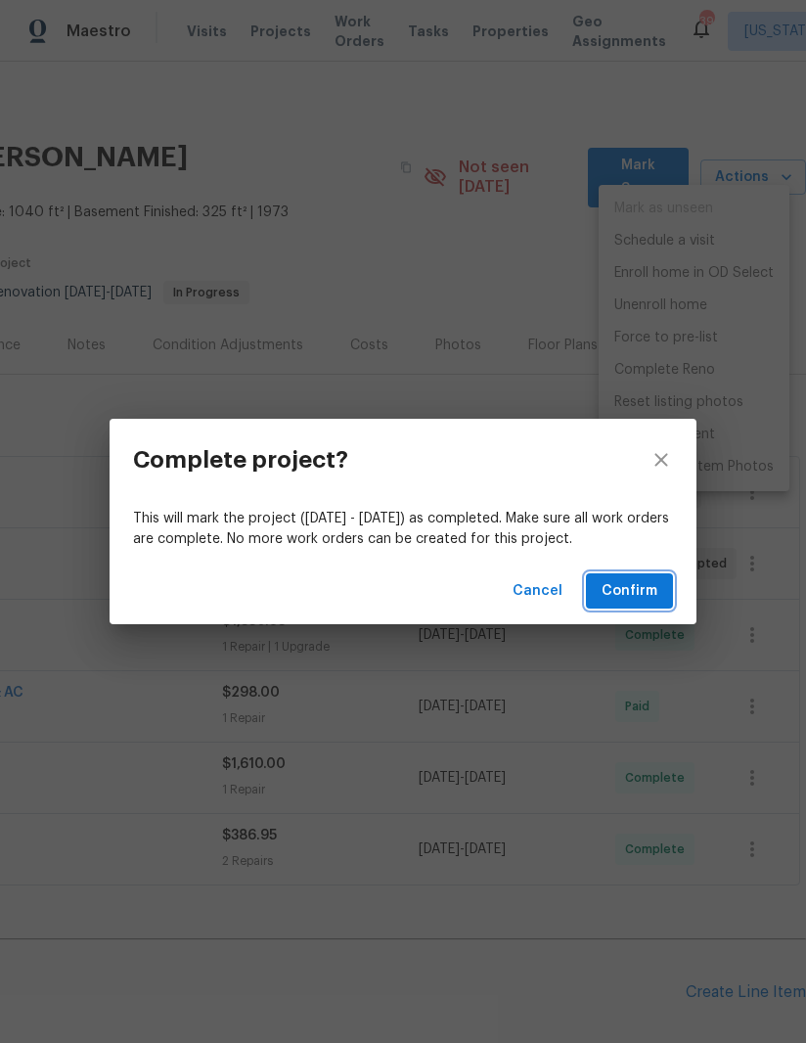
click at [642, 577] on button "Confirm" at bounding box center [629, 591] width 87 height 36
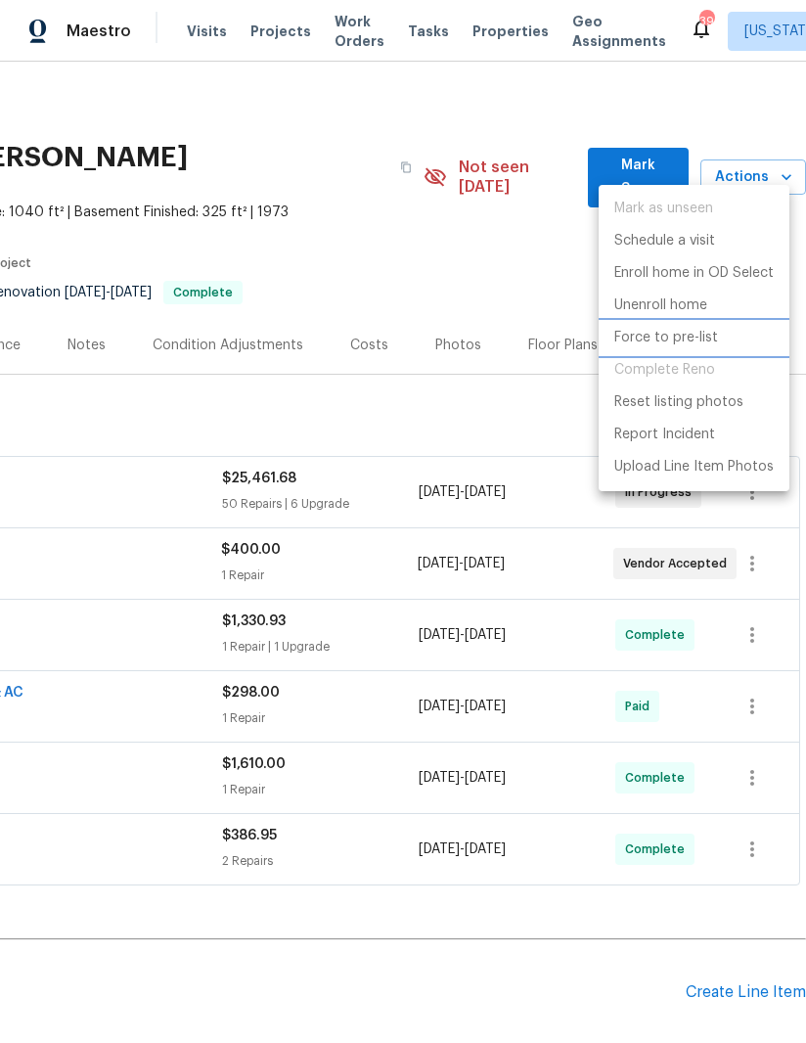
click at [689, 335] on p "Force to pre-list" at bounding box center [666, 338] width 104 height 21
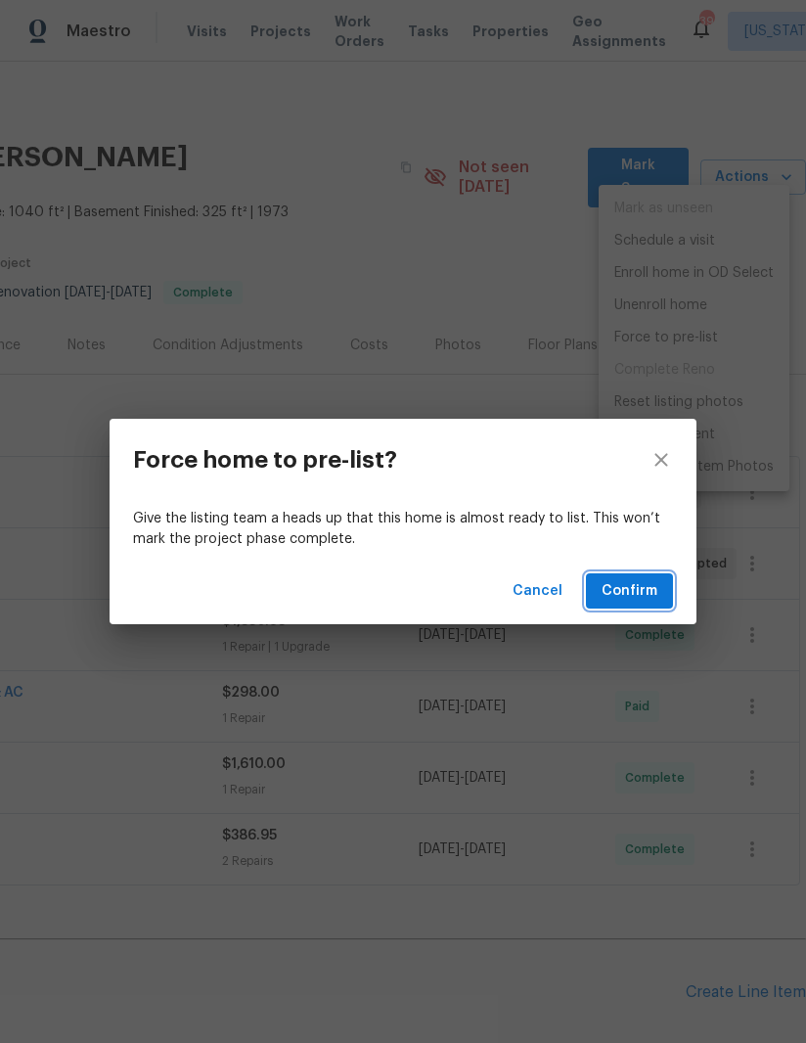
click at [644, 590] on span "Confirm" at bounding box center [630, 591] width 56 height 24
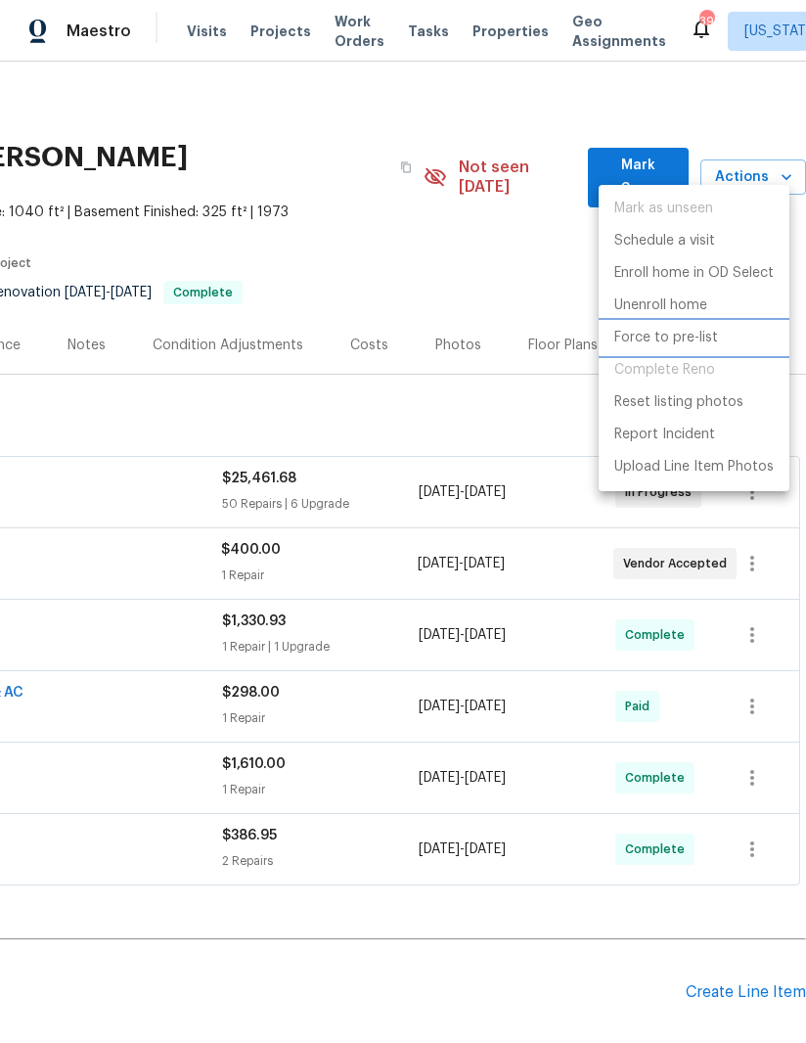
click at [680, 337] on p "Force to pre-list" at bounding box center [666, 338] width 104 height 21
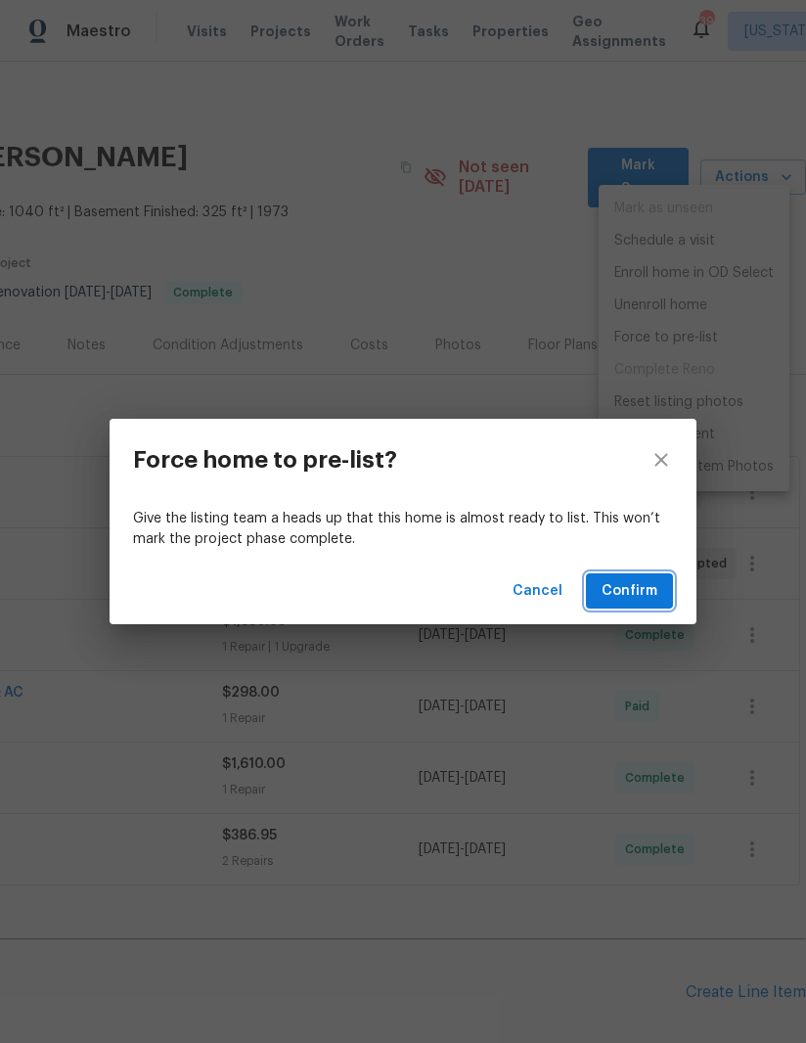
click at [639, 590] on span "Confirm" at bounding box center [630, 591] width 56 height 24
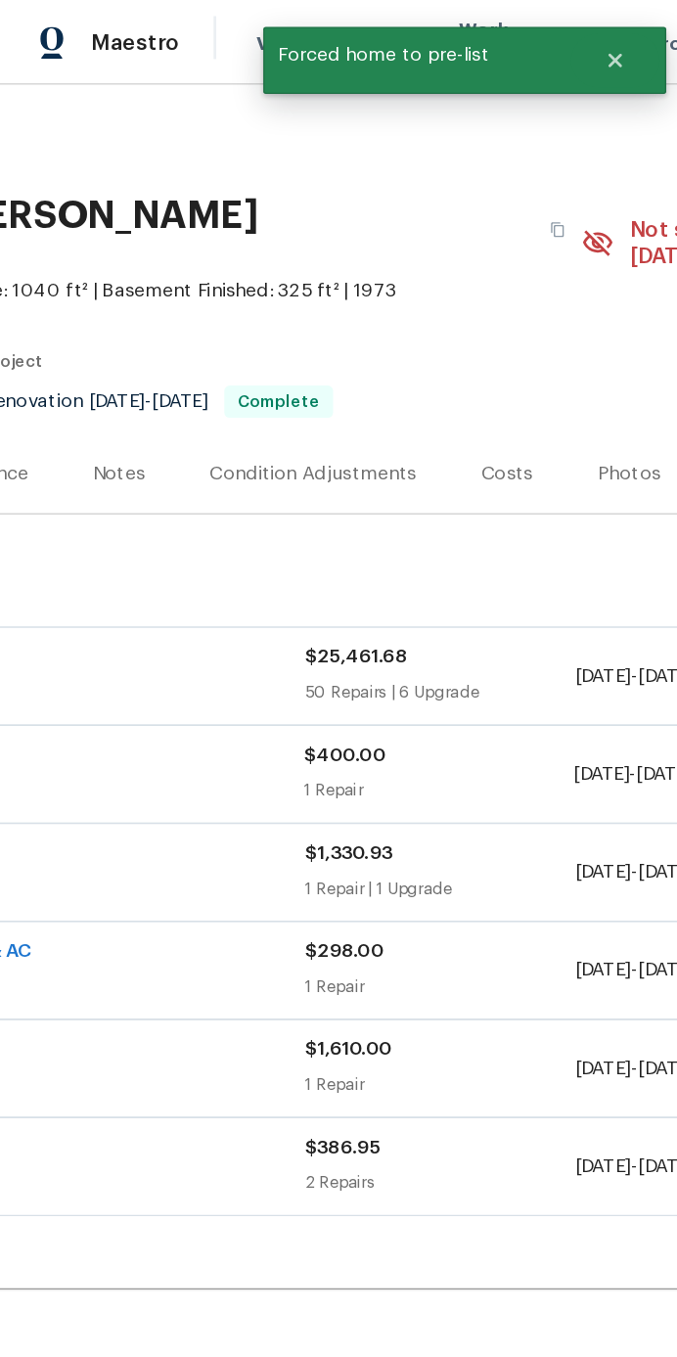
scroll to position [0, 0]
